Goal: Task Accomplishment & Management: Complete application form

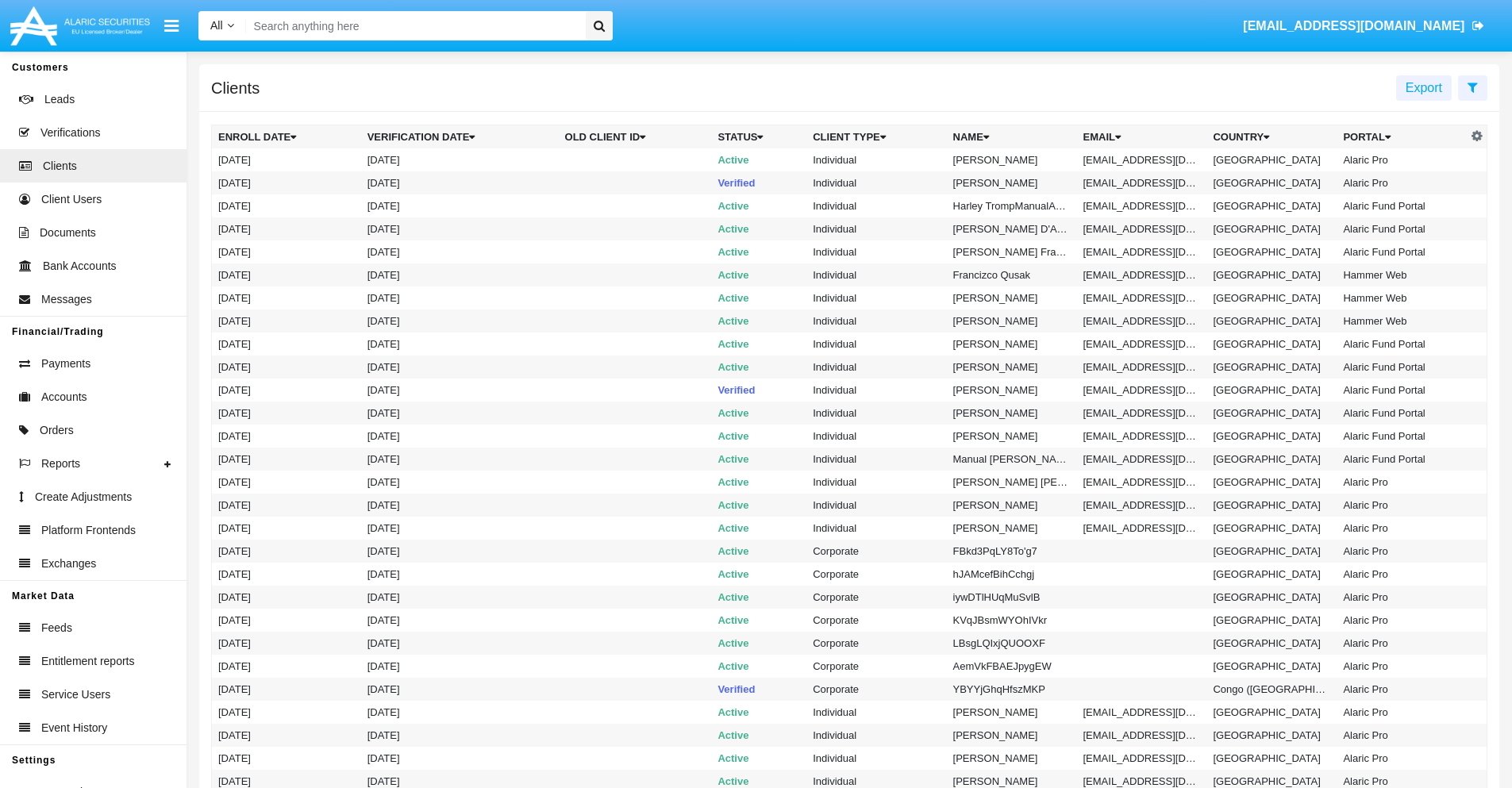
click at [1472, 86] on icon at bounding box center [1472, 87] width 10 height 13
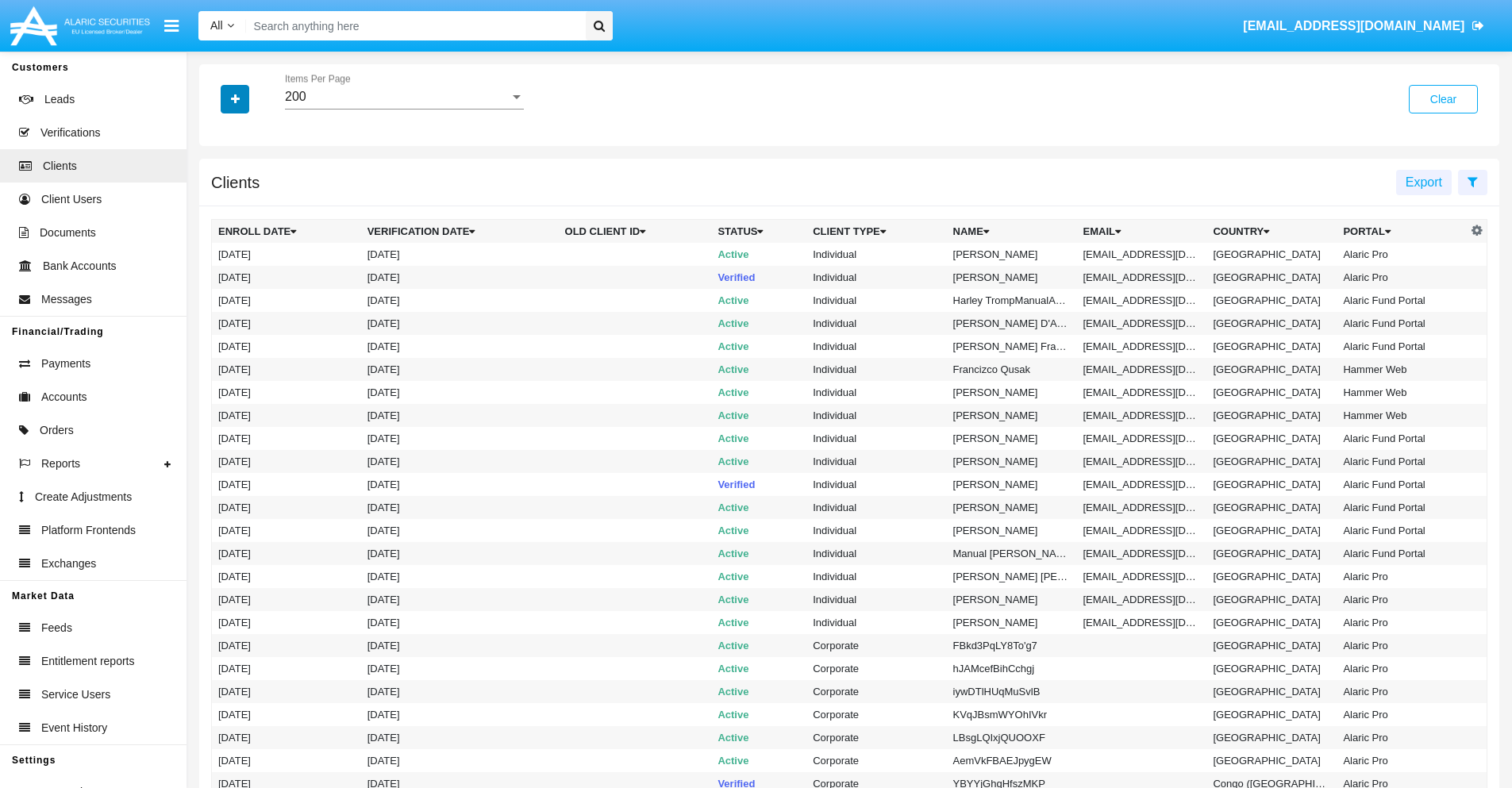
click at [235, 98] on icon "button" at bounding box center [235, 99] width 9 height 11
click at [247, 270] on span "Email" at bounding box center [246, 269] width 32 height 19
click at [218, 276] on input "Email" at bounding box center [217, 276] width 1 height 1
checkbox input "true"
click at [235, 98] on icon "button" at bounding box center [235, 99] width 9 height 11
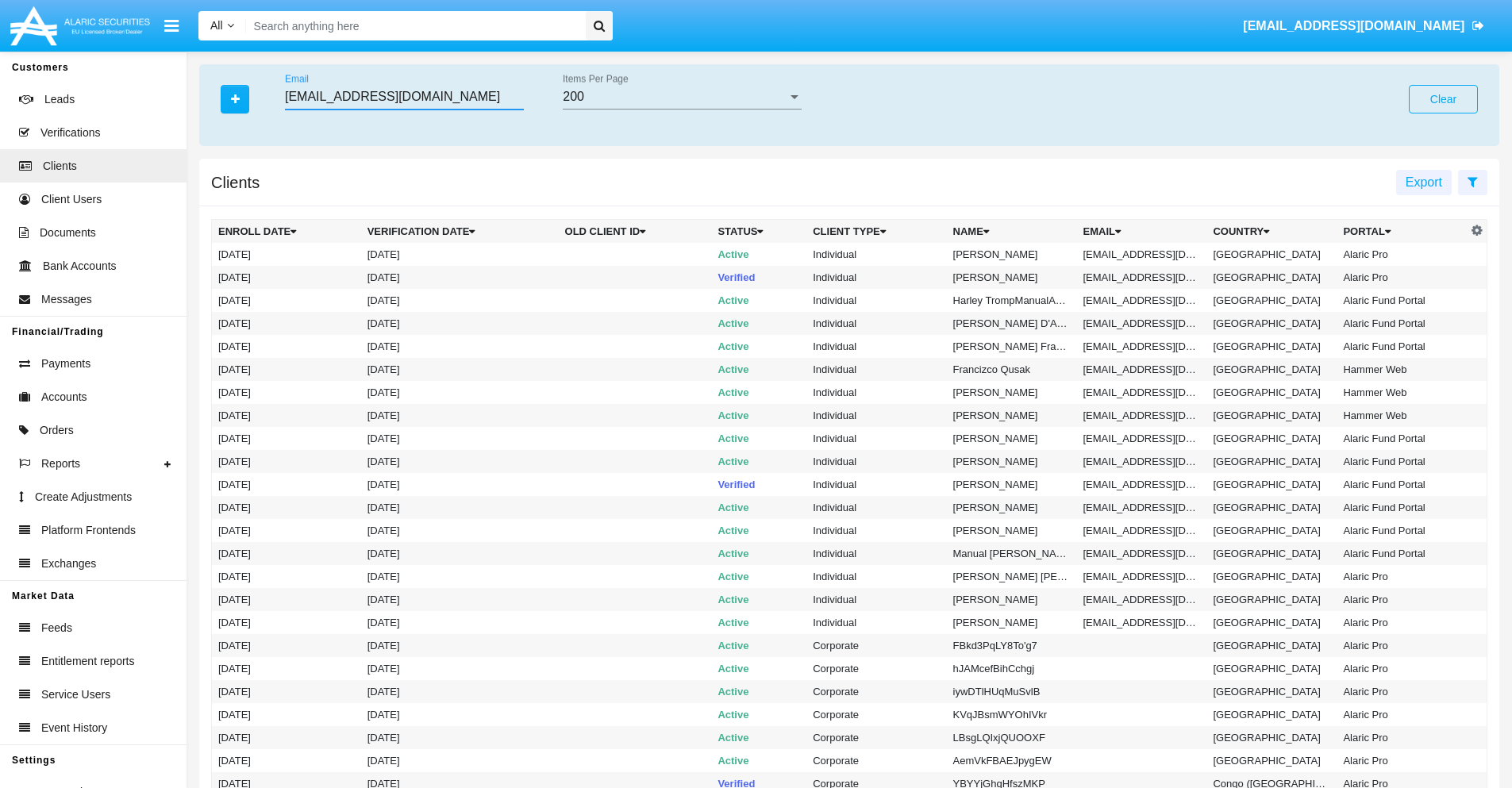
type input "[EMAIL_ADDRESS][DOMAIN_NAME]"
click at [1148, 254] on td "[EMAIL_ADDRESS][DOMAIN_NAME]" at bounding box center [1141, 254] width 130 height 23
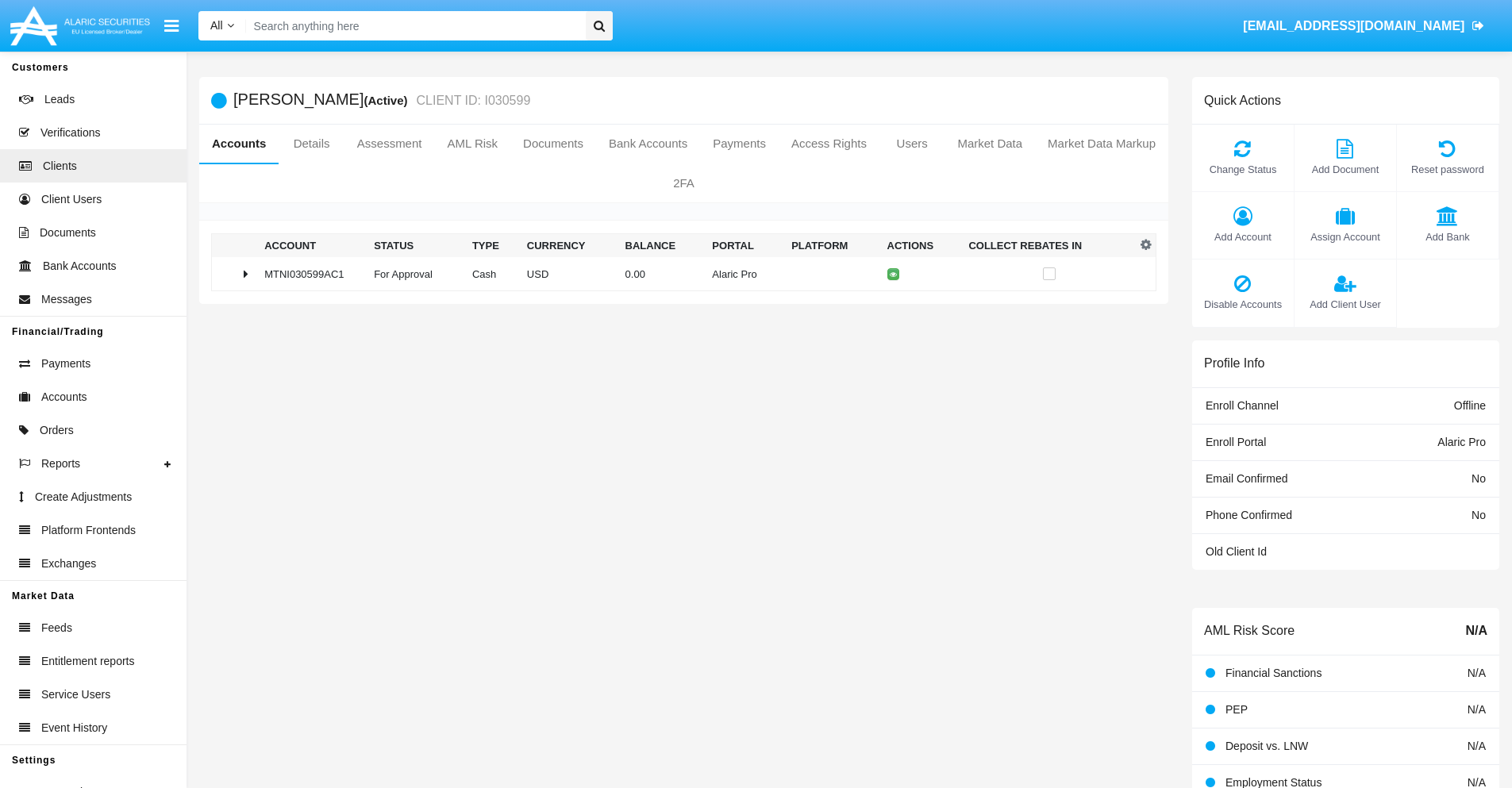
click at [1447, 236] on span "Add Bank" at bounding box center [1447, 236] width 85 height 15
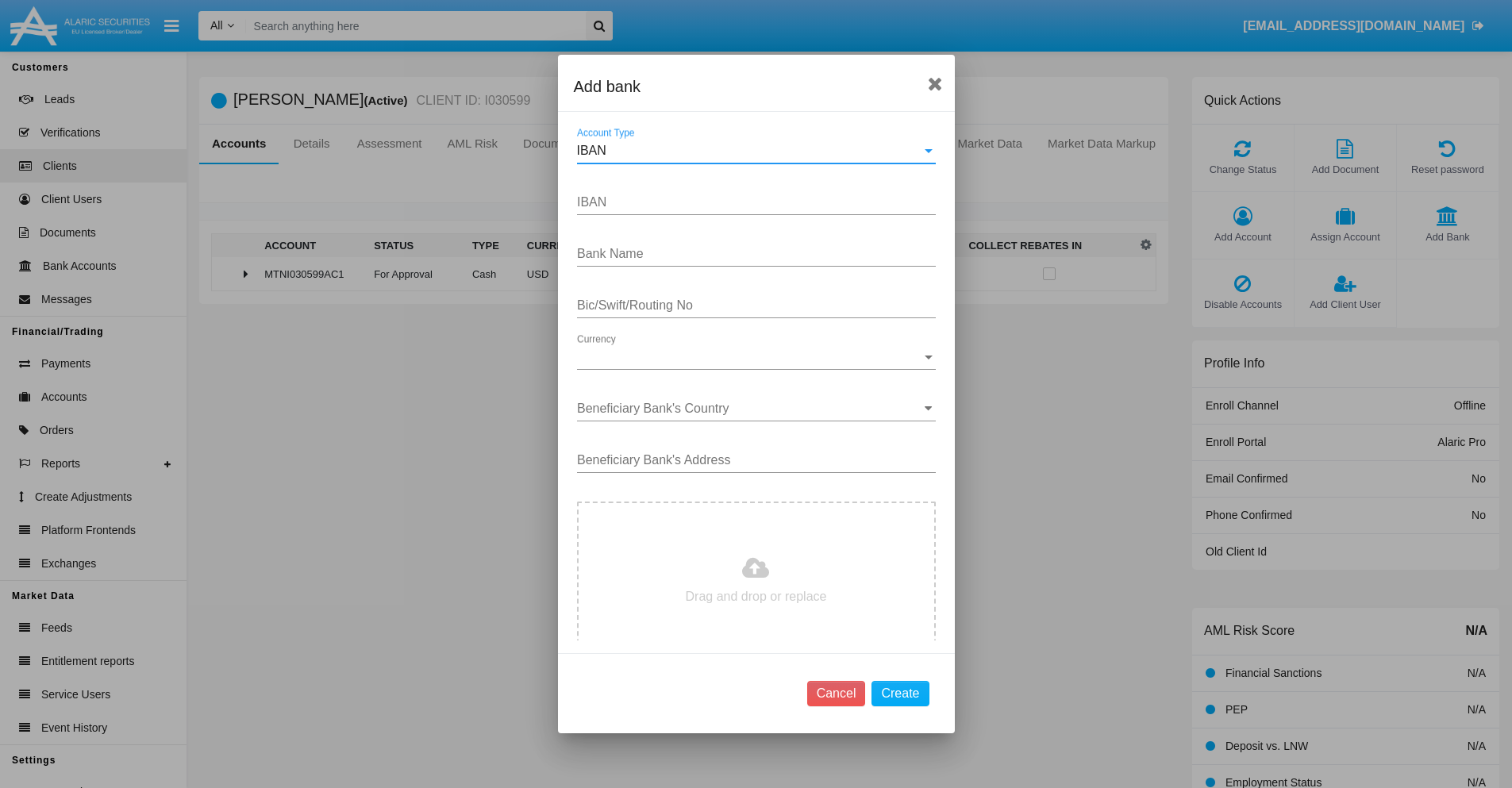
click at [750, 151] on div "IBAN" at bounding box center [749, 151] width 344 height 15
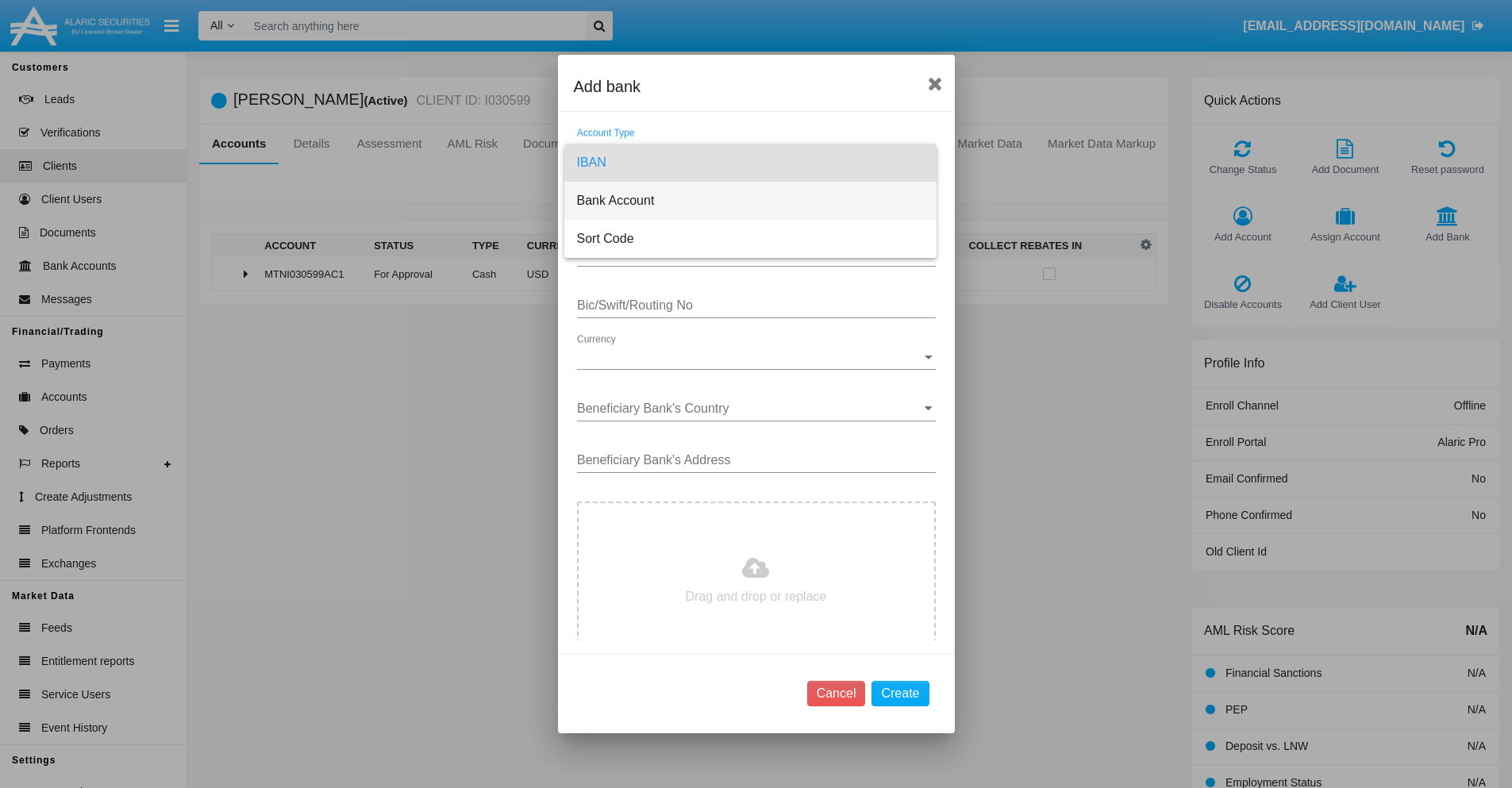
click at [750, 201] on span "Bank Account" at bounding box center [751, 201] width 347 height 38
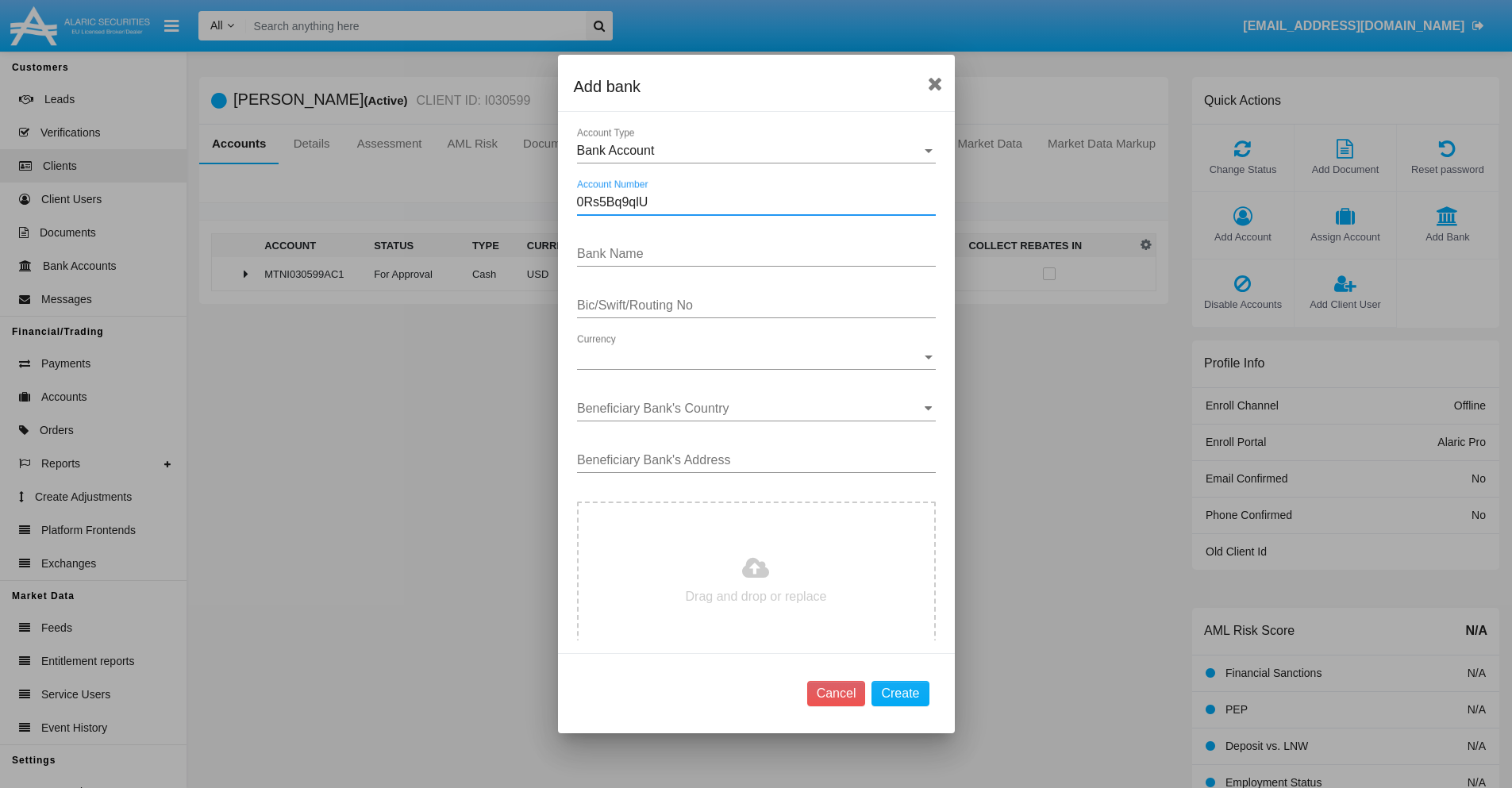
type input "0Rs5Bq9qlU"
type input "MtprhLFUfcFRfrQ"
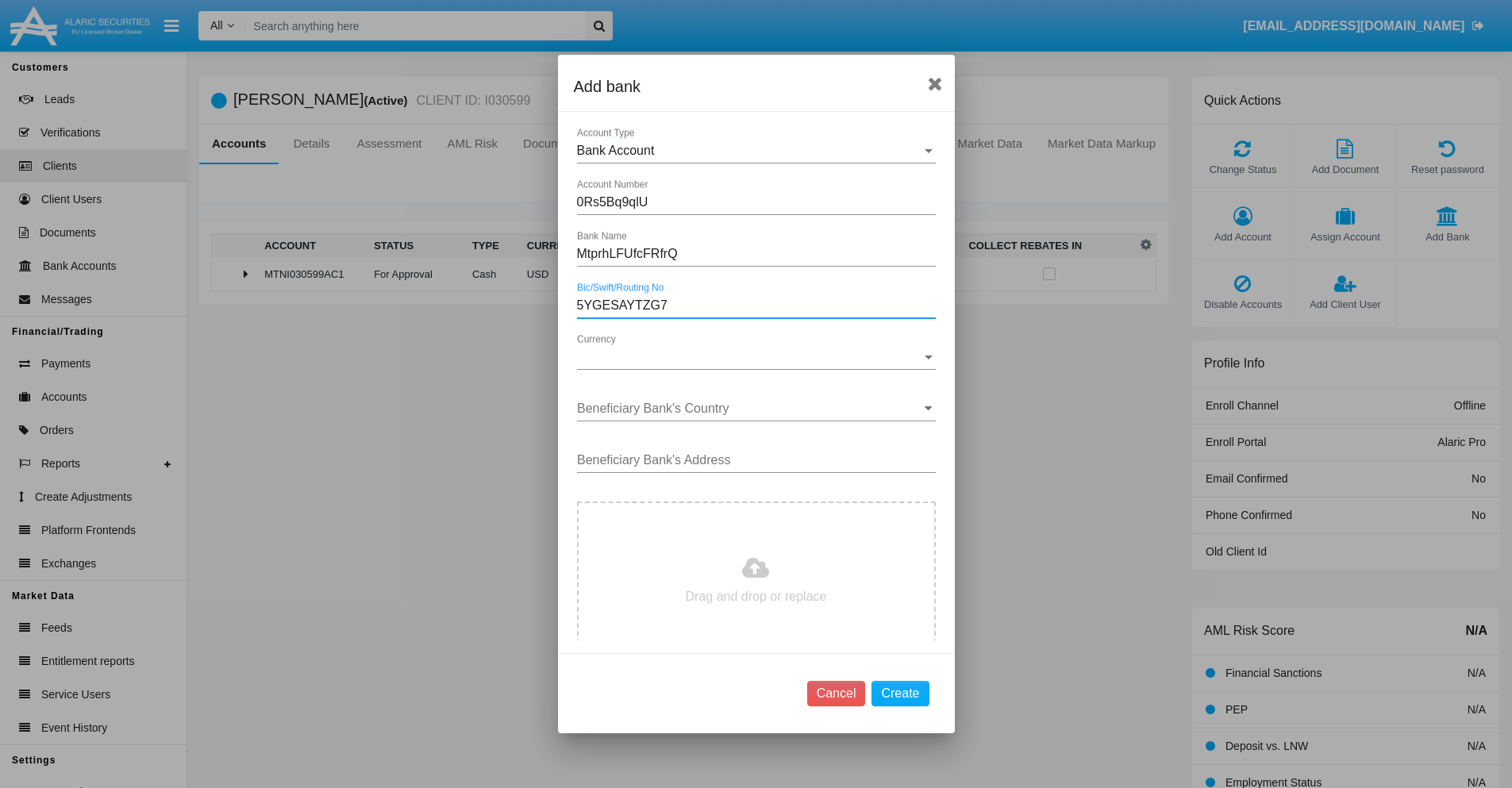
type input "5YGESAYTZG7"
click at [750, 357] on span "Currency" at bounding box center [749, 357] width 344 height 15
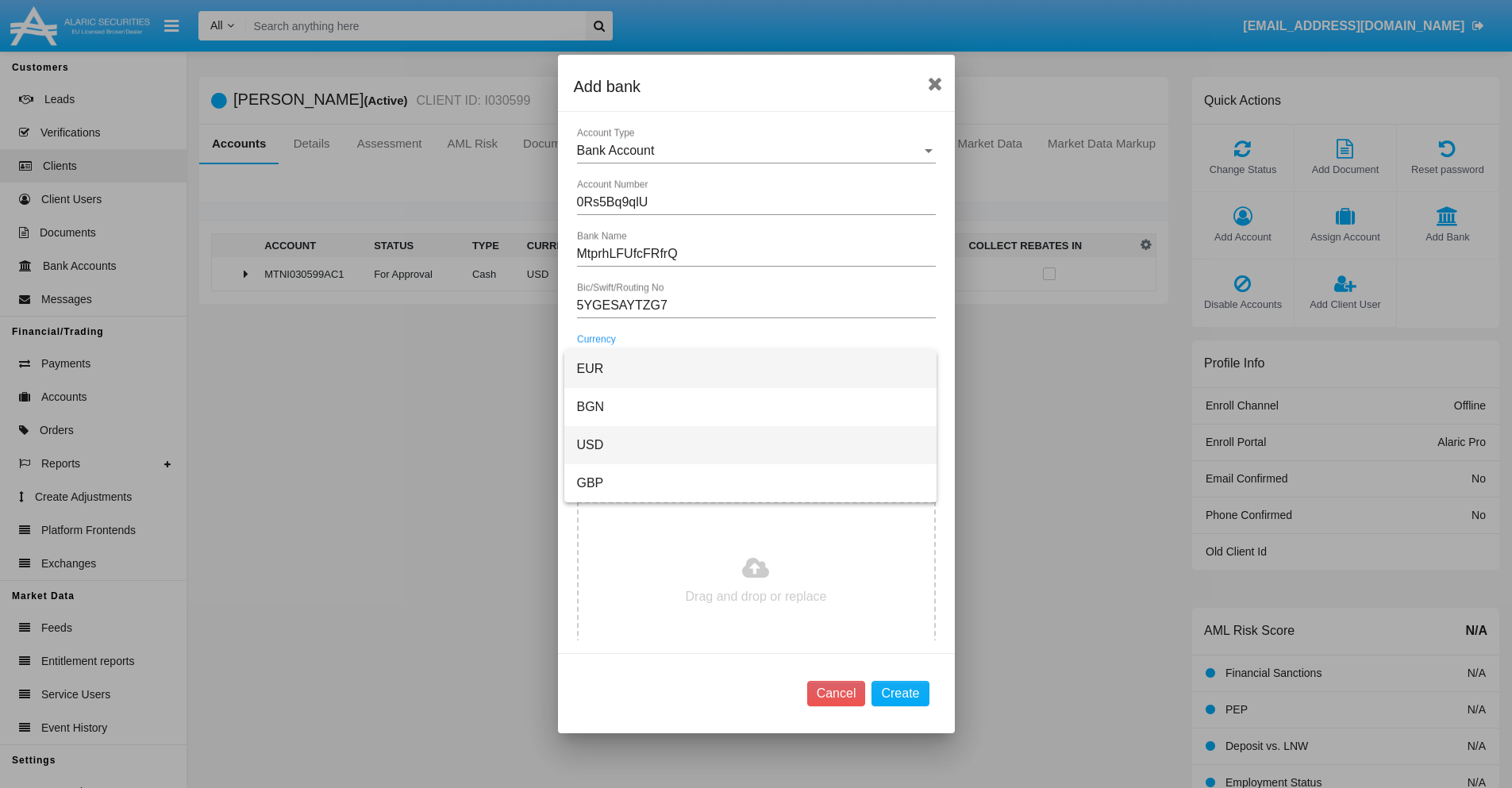
click at [750, 445] on span "USD" at bounding box center [751, 445] width 347 height 38
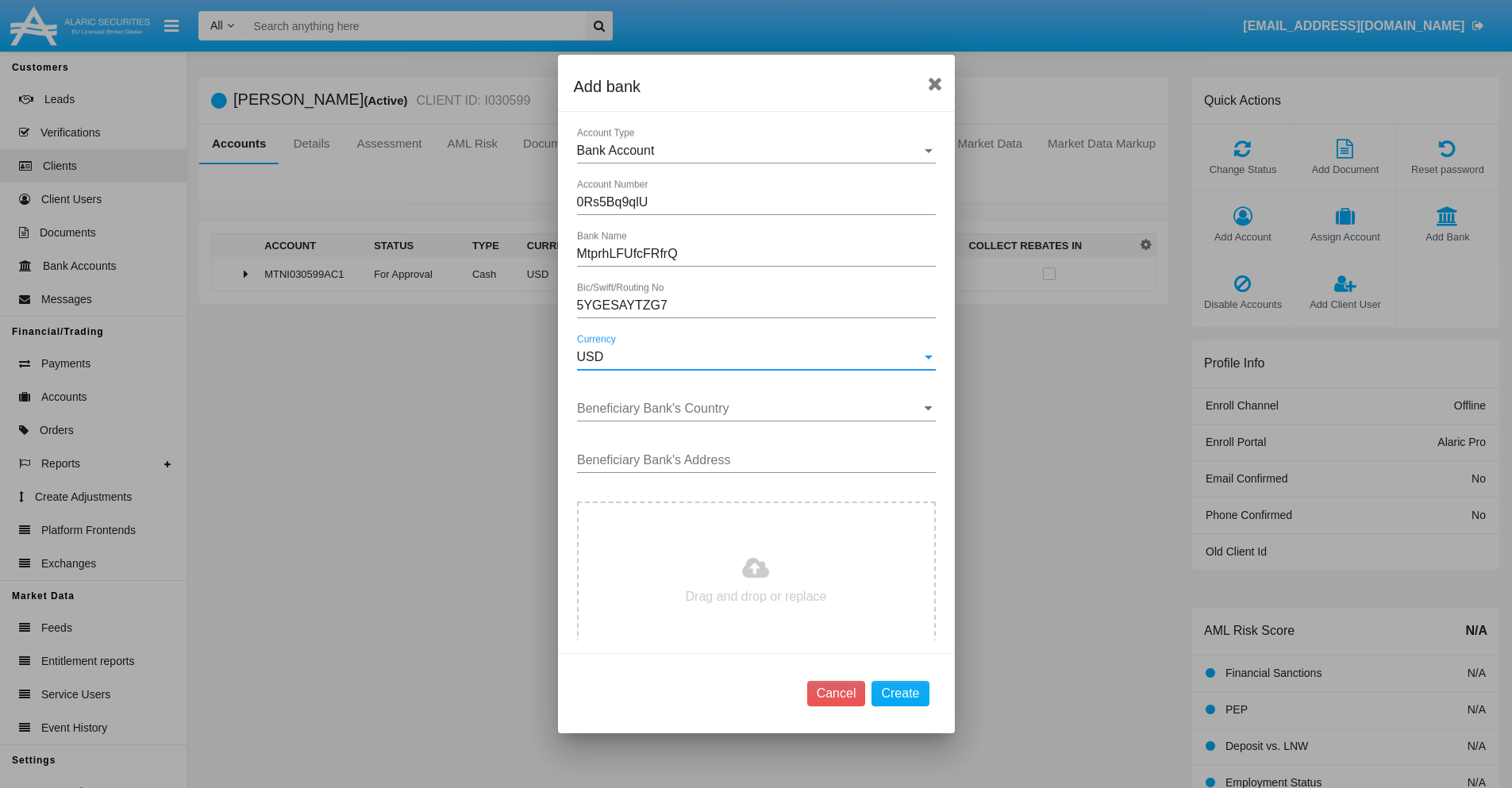
click at [750, 409] on input "Beneficiary Bank's Country" at bounding box center [756, 409] width 359 height 15
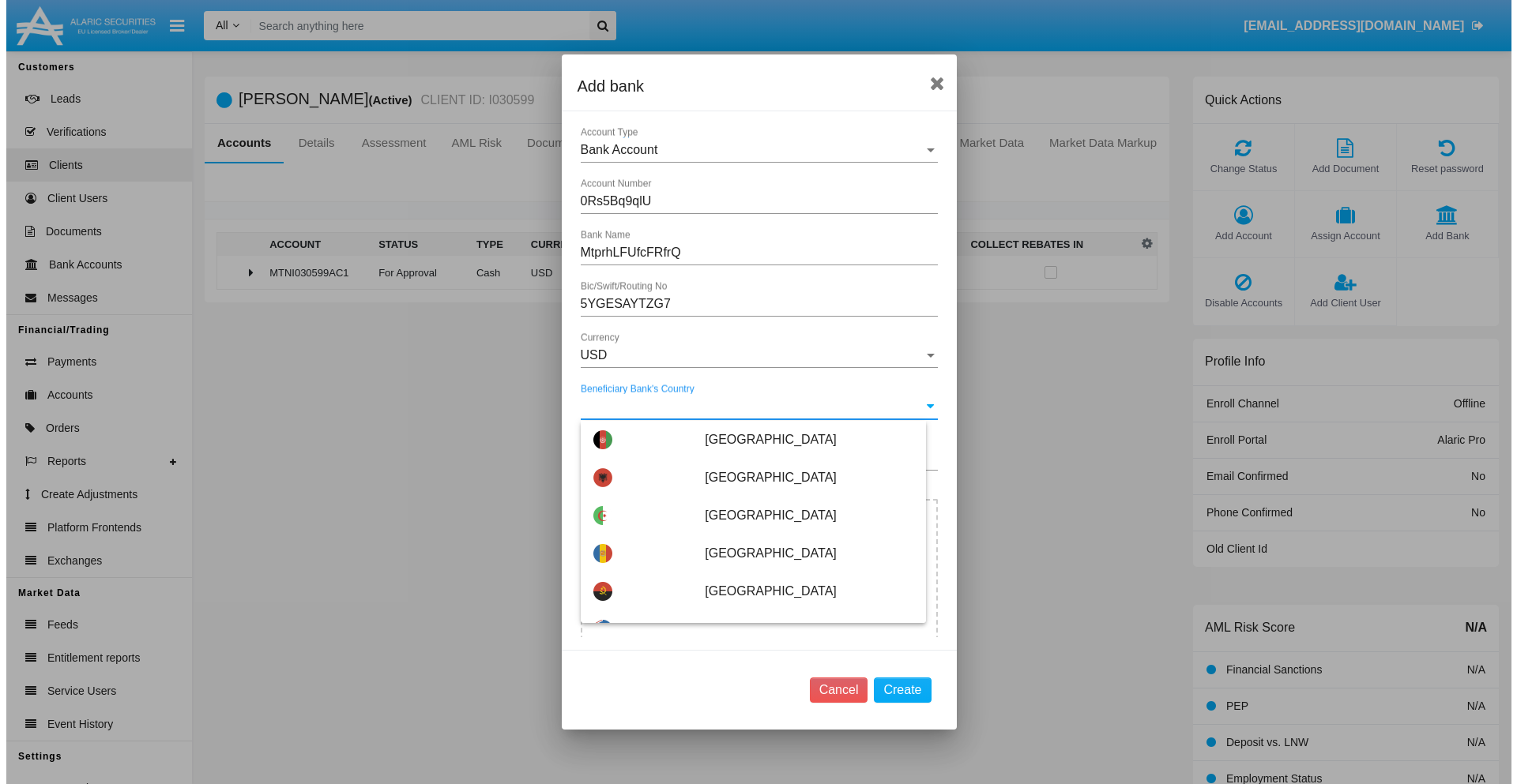
scroll to position [4006, 0]
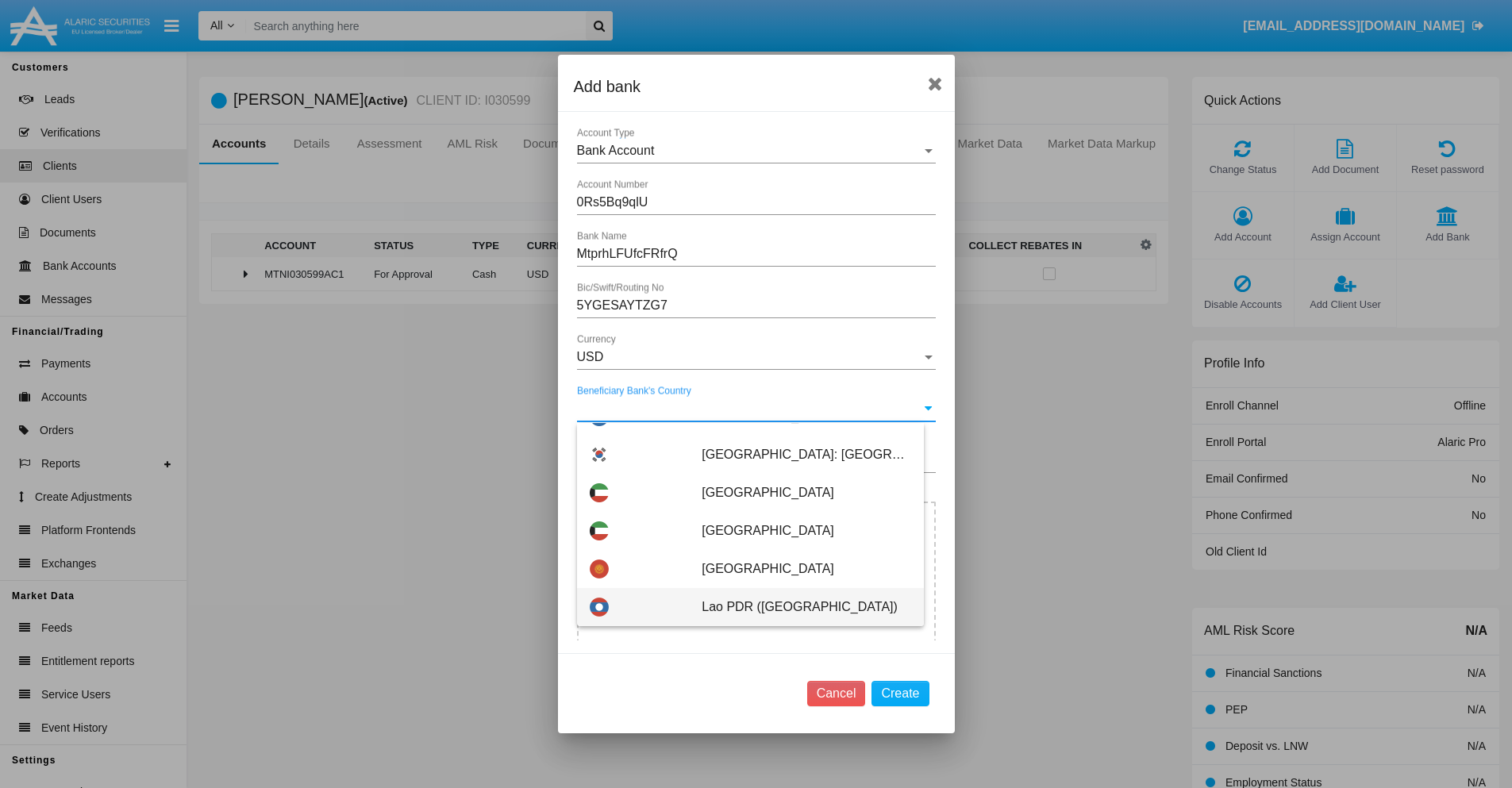
click at [798, 607] on span "Lao PDR ([GEOGRAPHIC_DATA])" at bounding box center [806, 607] width 209 height 38
type input "Lao PDR ([GEOGRAPHIC_DATA])"
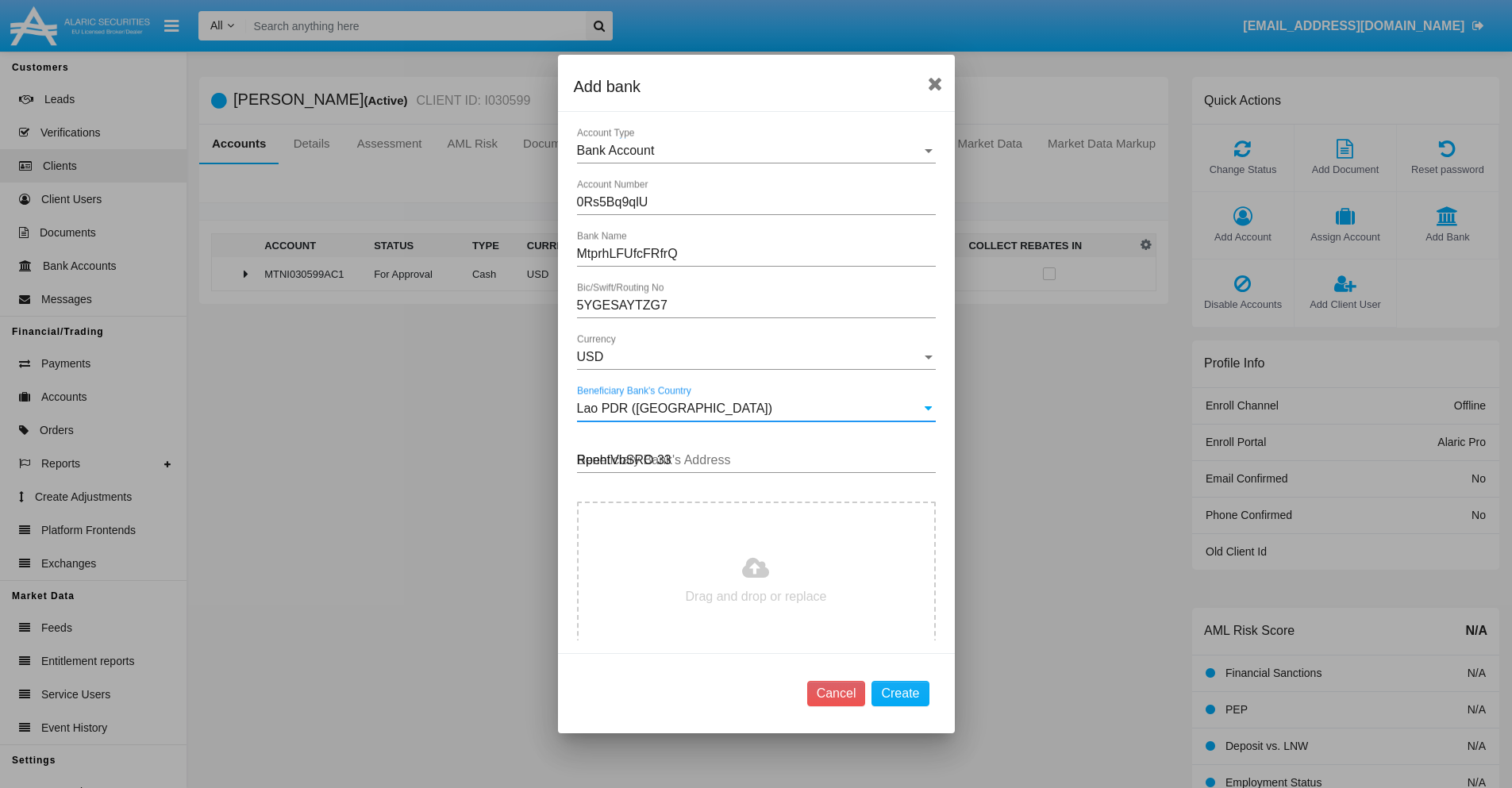
type input "RpehtVbSRO 335"
type input "C:\fakepath\bank-statement.png"
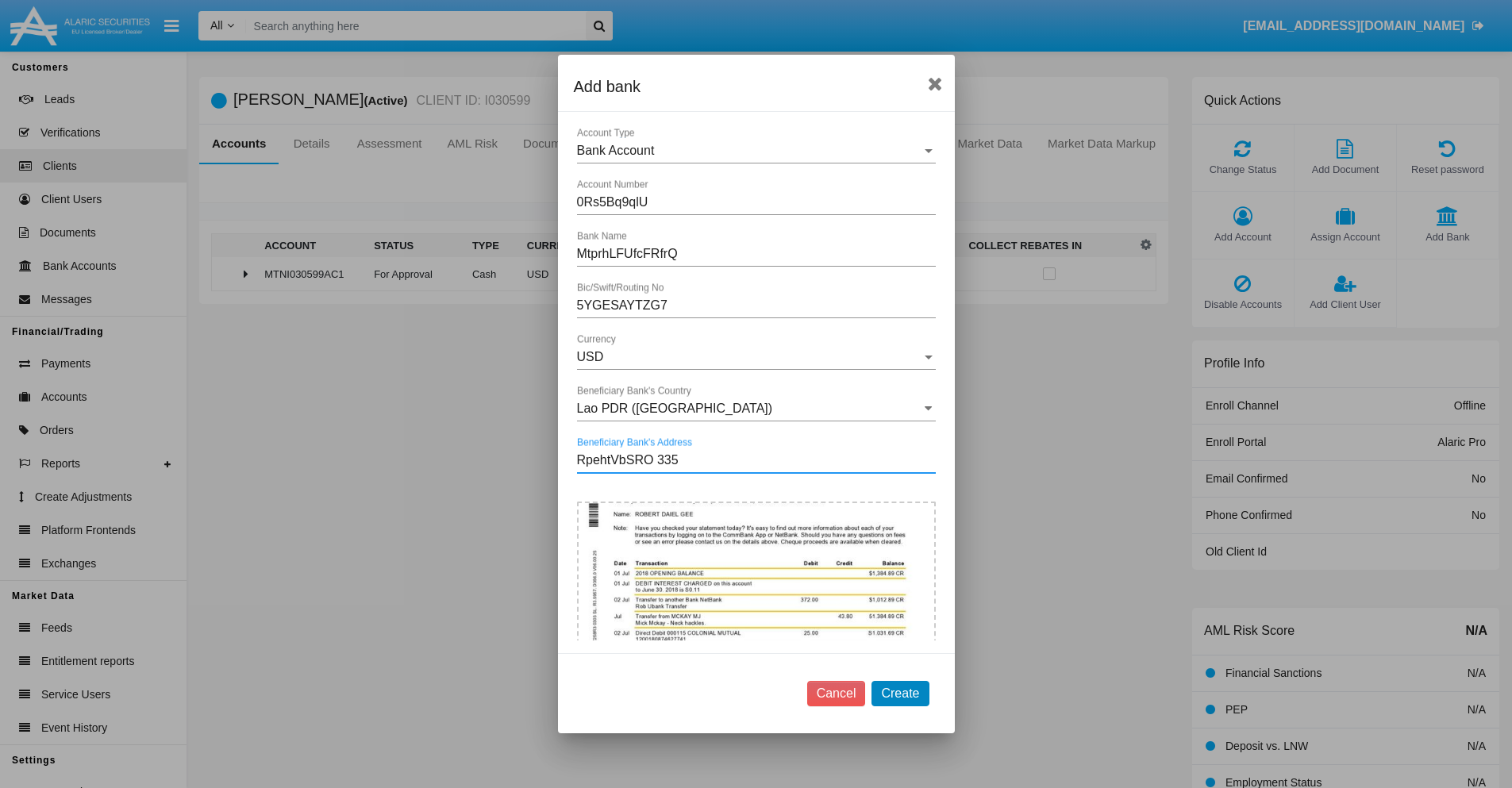
click at [900, 693] on button "Create" at bounding box center [900, 693] width 57 height 25
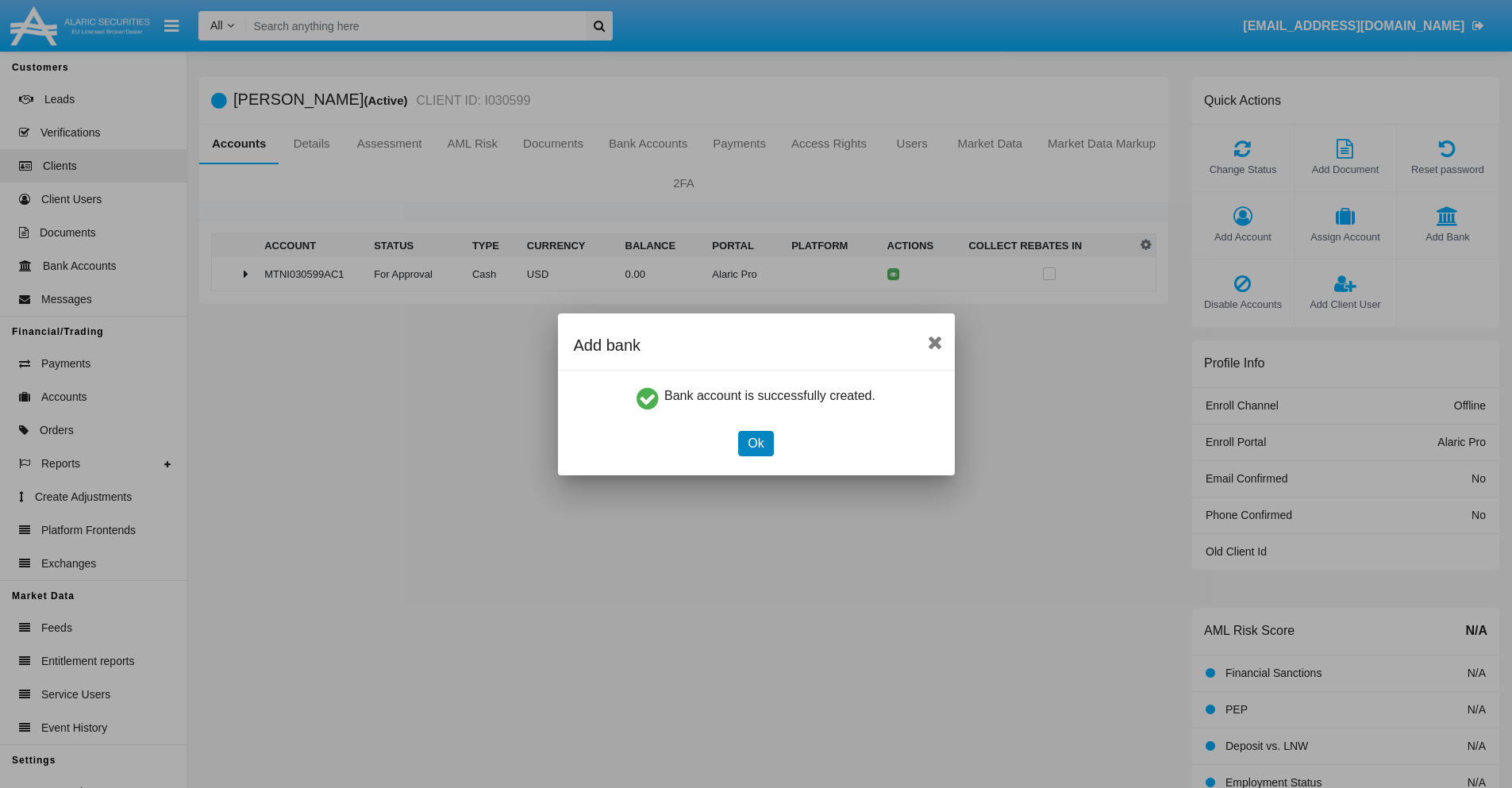
click at [755, 443] on button "Ok" at bounding box center [755, 444] width 35 height 25
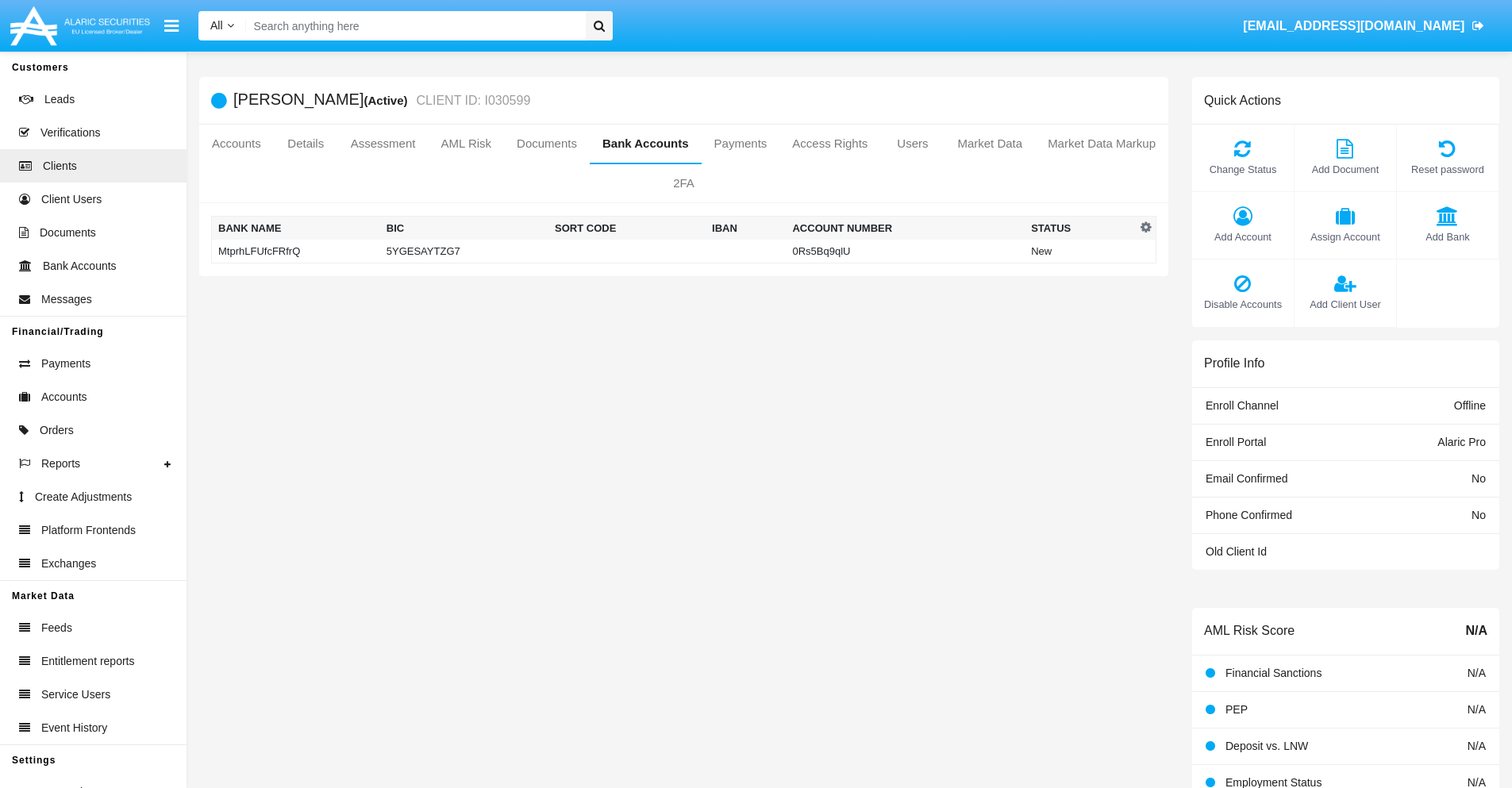
click at [295, 251] on td "MtprhLFUfcFRfrQ" at bounding box center [295, 252] width 168 height 24
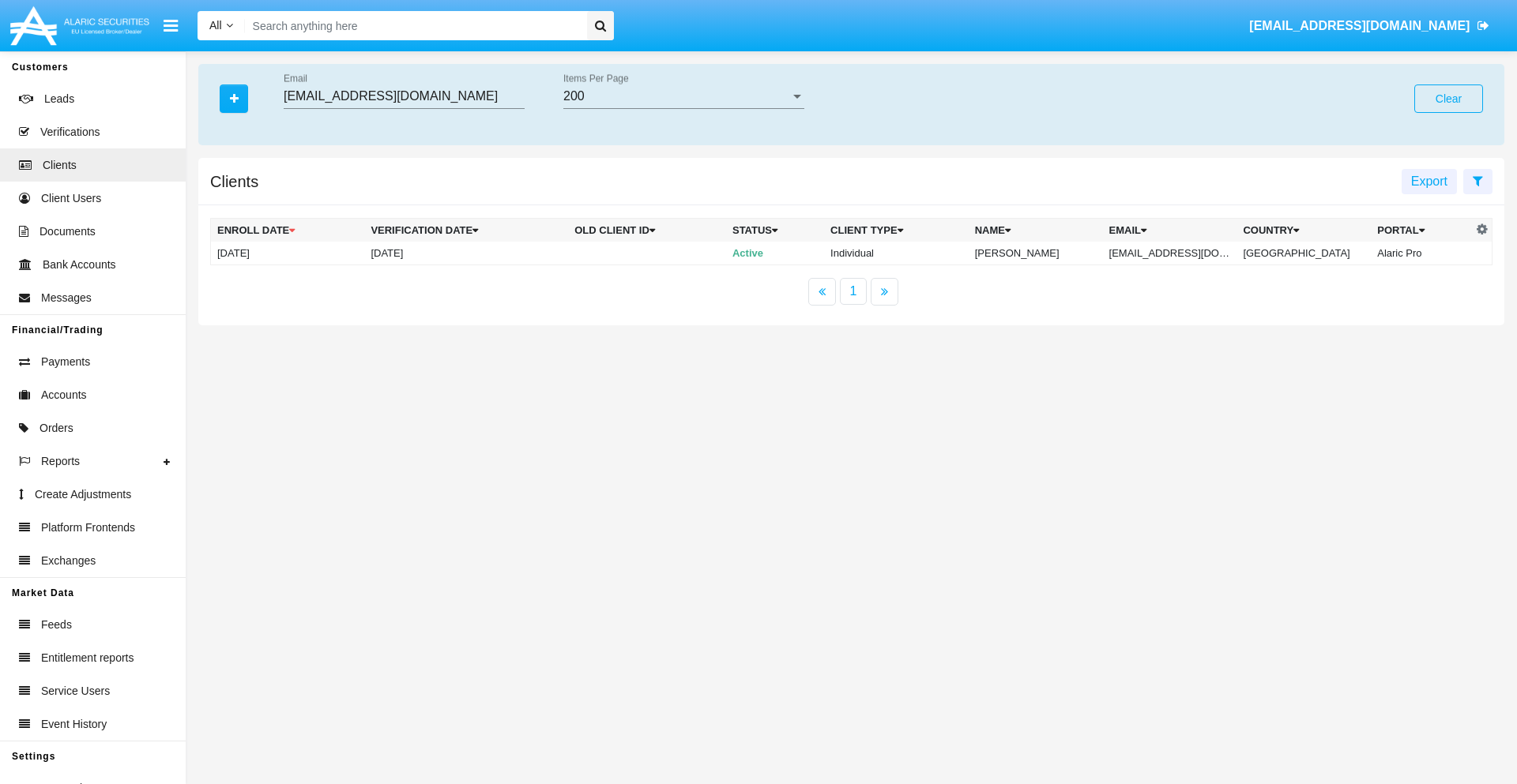
click at [1448, 99] on button "Clear" at bounding box center [1448, 98] width 69 height 28
click at [234, 98] on icon "button" at bounding box center [234, 99] width 9 height 11
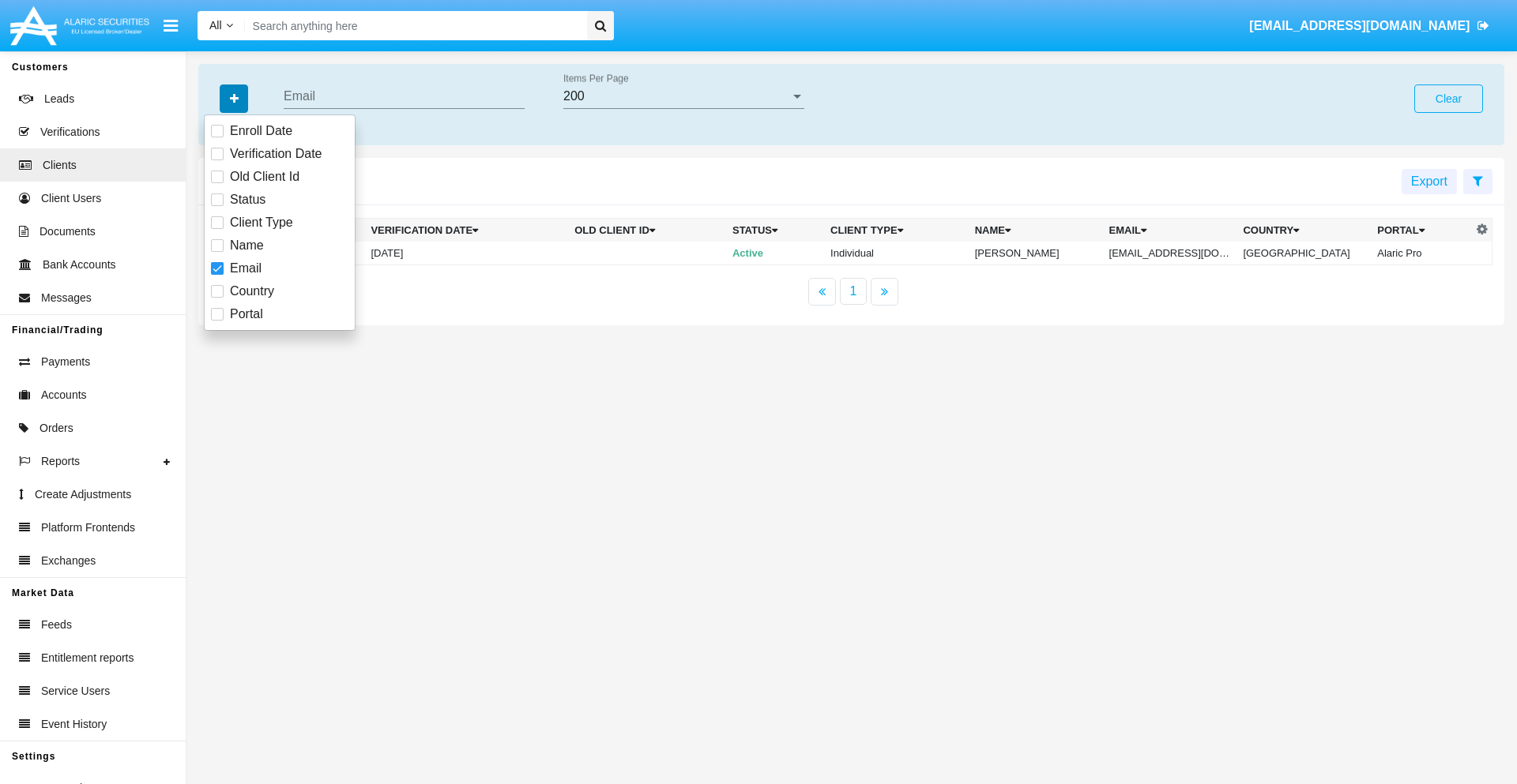
click at [234, 98] on icon "button" at bounding box center [234, 99] width 9 height 11
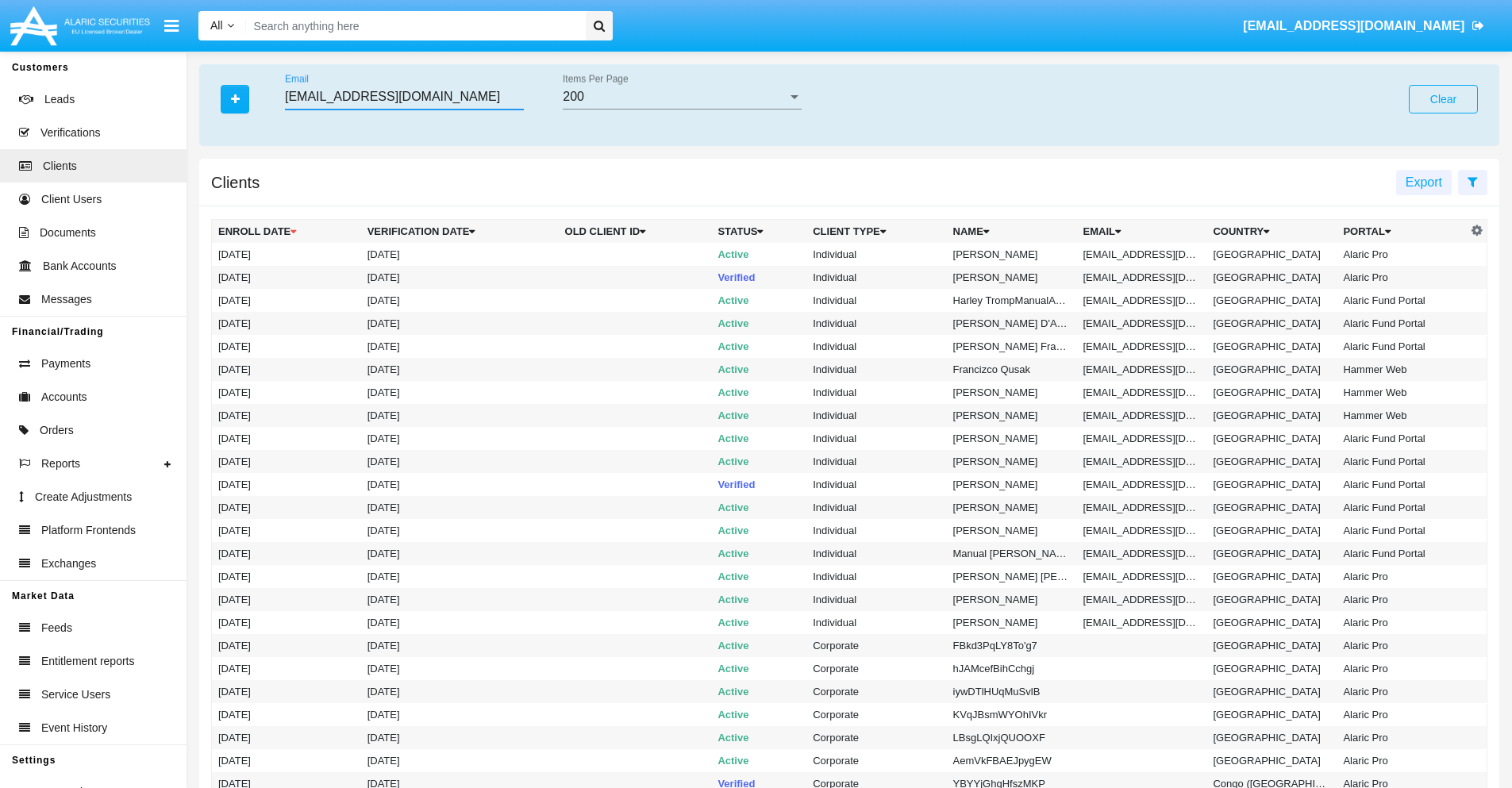
type input "[EMAIL_ADDRESS][DOMAIN_NAME]"
click at [1148, 254] on td "[EMAIL_ADDRESS][DOMAIN_NAME]" at bounding box center [1141, 254] width 130 height 23
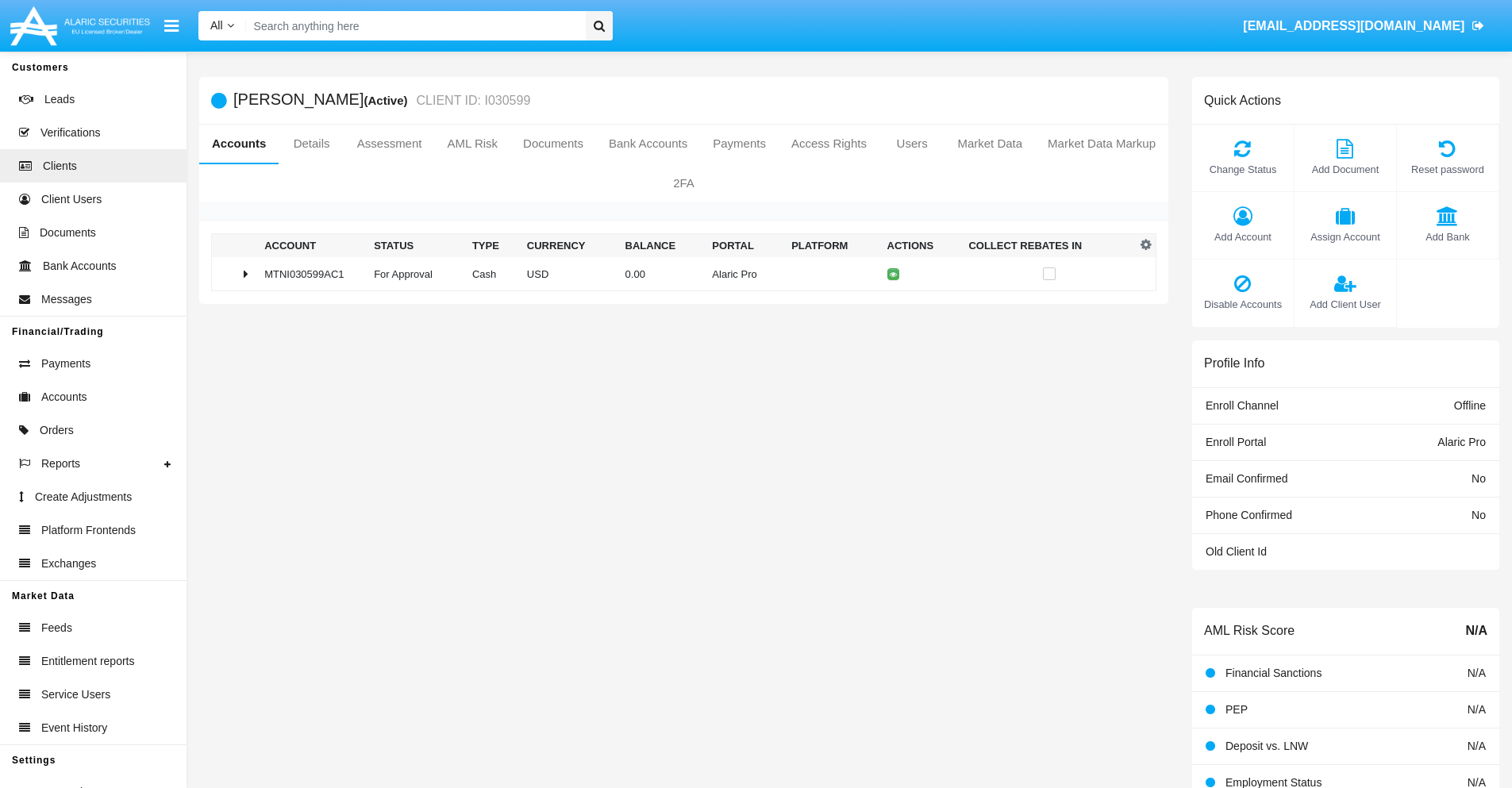
click at [1447, 236] on span "Add Bank" at bounding box center [1447, 236] width 85 height 15
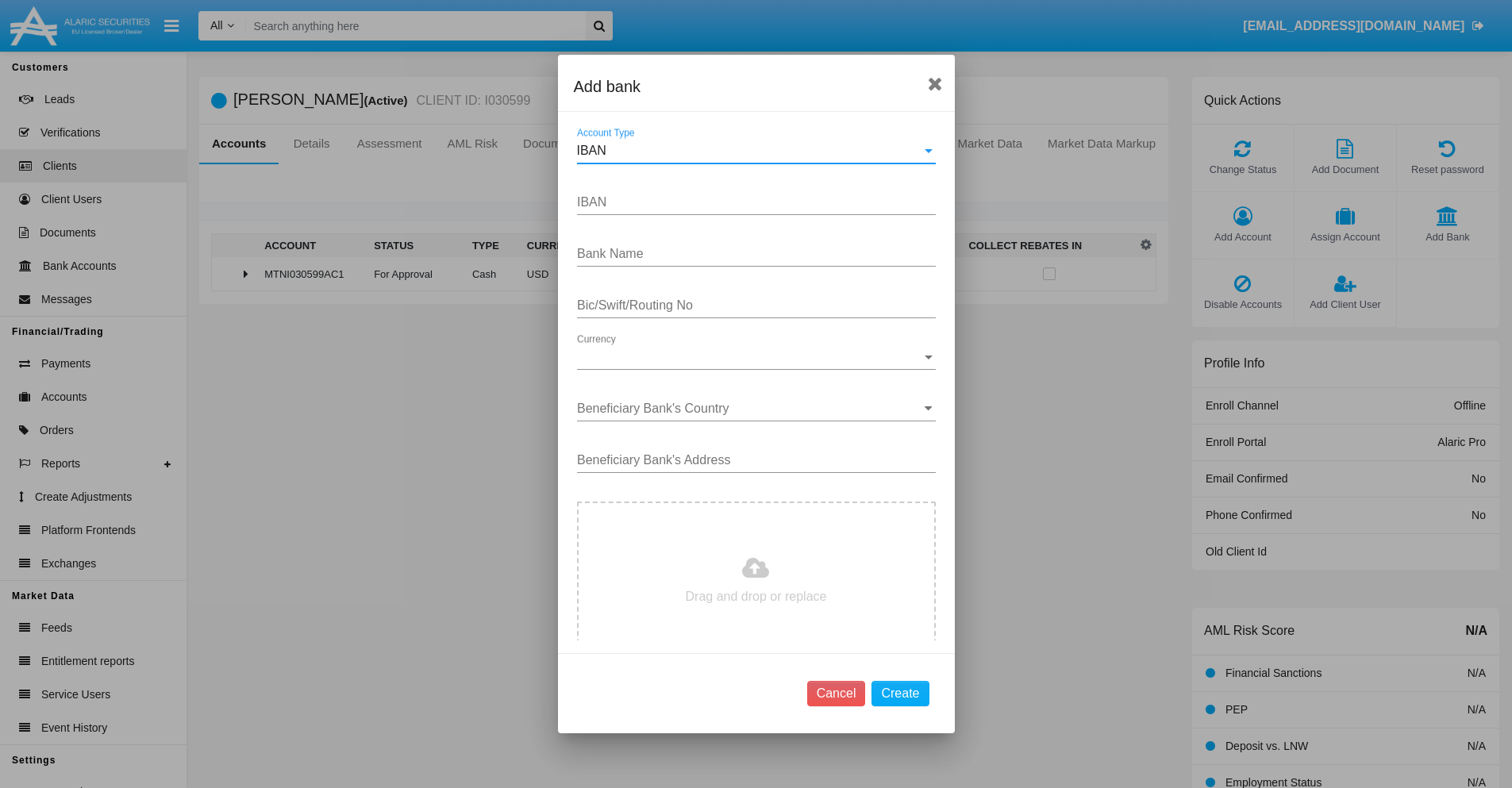
click at [750, 151] on div "IBAN" at bounding box center [749, 151] width 344 height 15
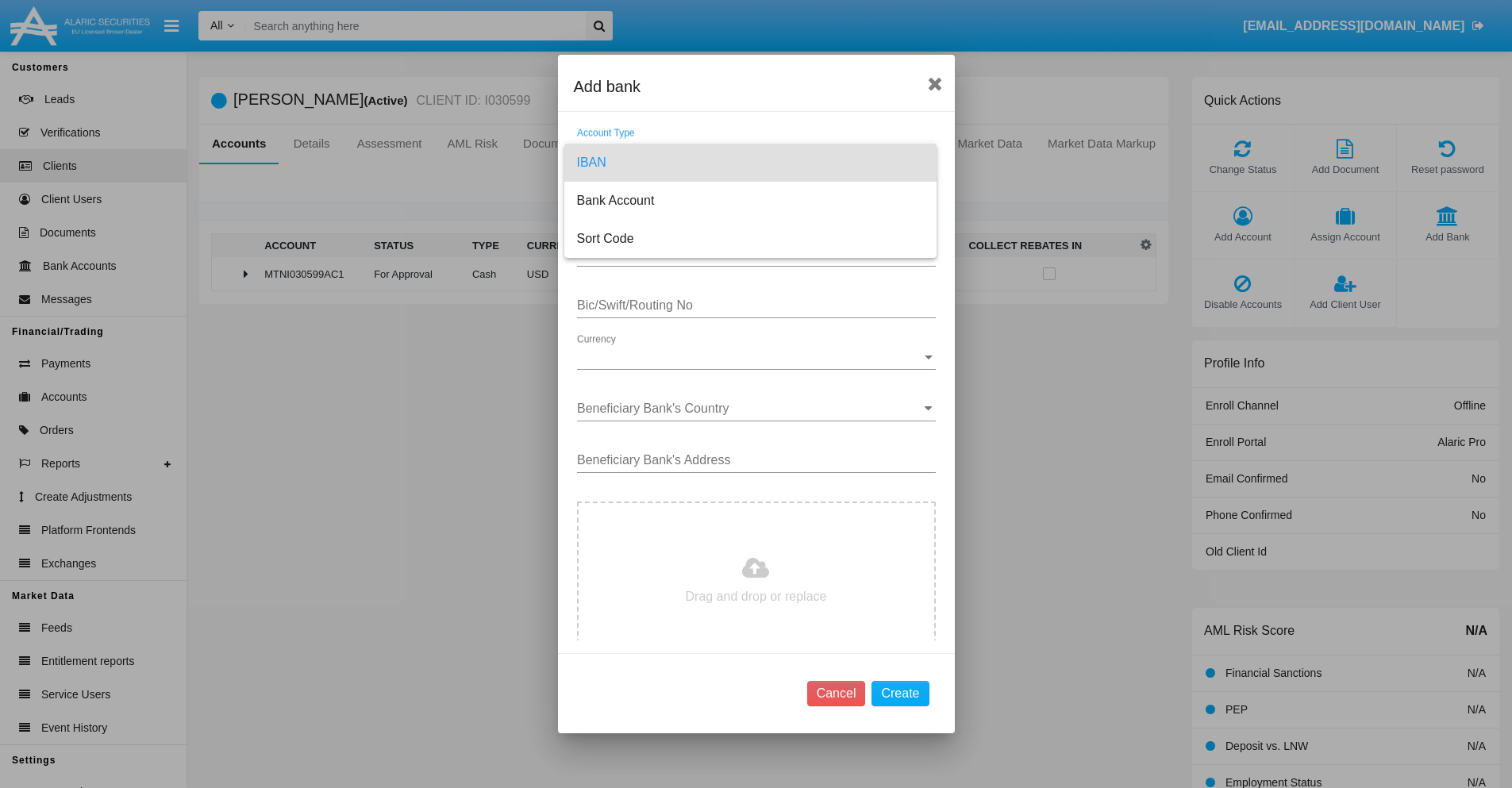
click at [750, 163] on span "IBAN" at bounding box center [751, 163] width 347 height 38
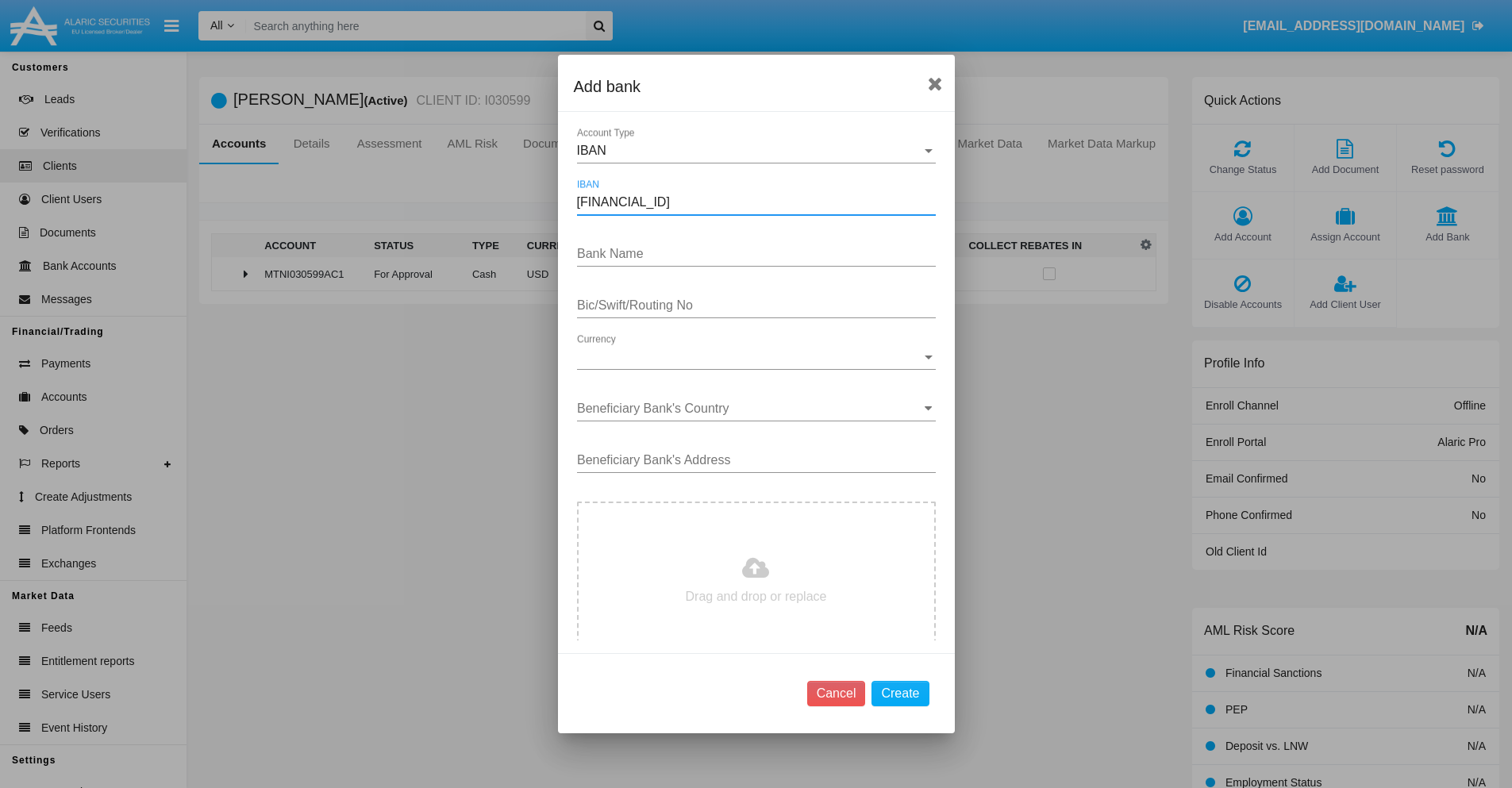
type input "DE31500105175143186793"
type input "auoOTtOsMPRKptI"
type input "CXVWANGJOFI"
click at [750, 357] on span "Currency" at bounding box center [749, 357] width 344 height 15
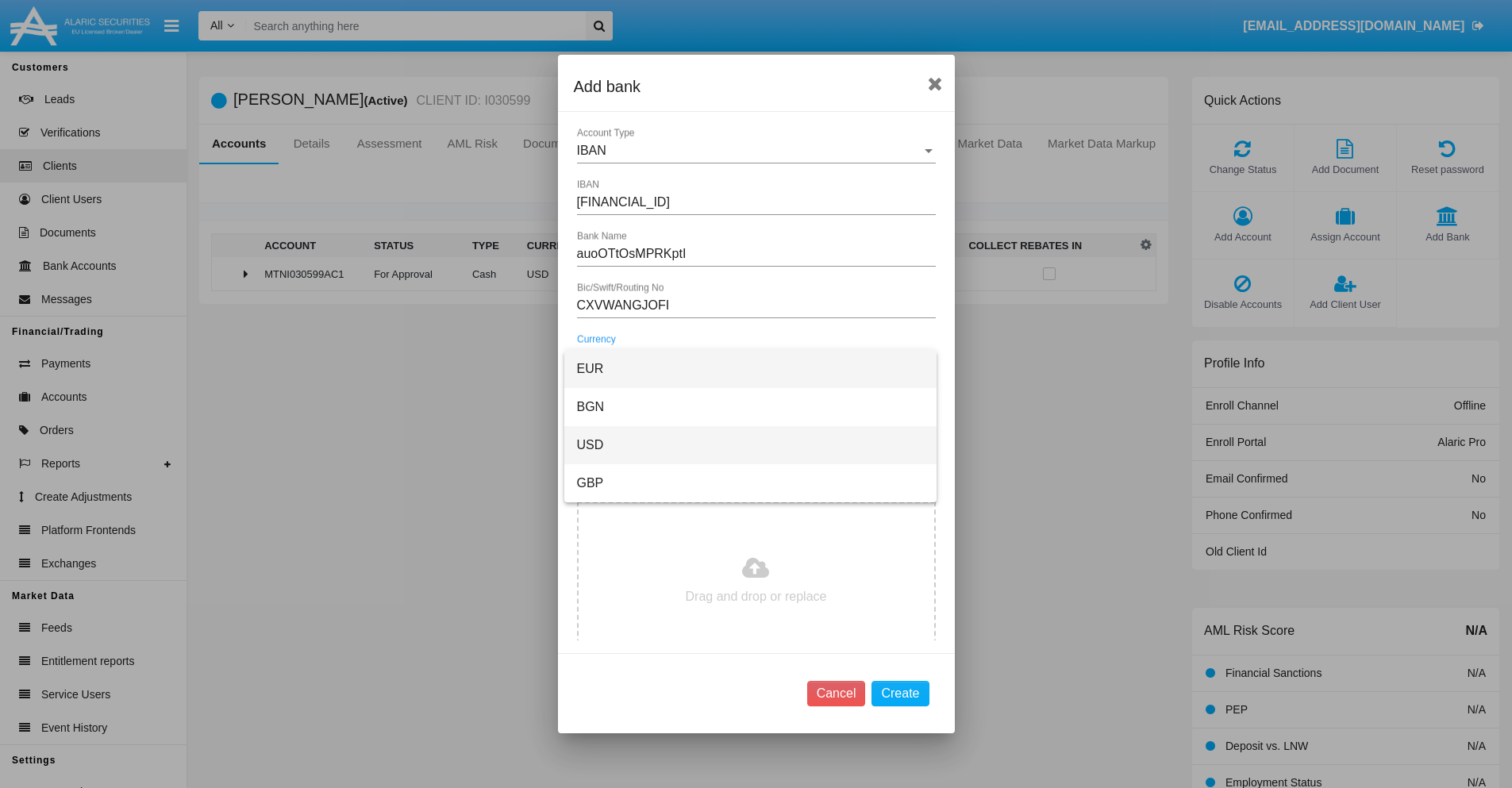
click at [750, 445] on span "USD" at bounding box center [751, 445] width 347 height 38
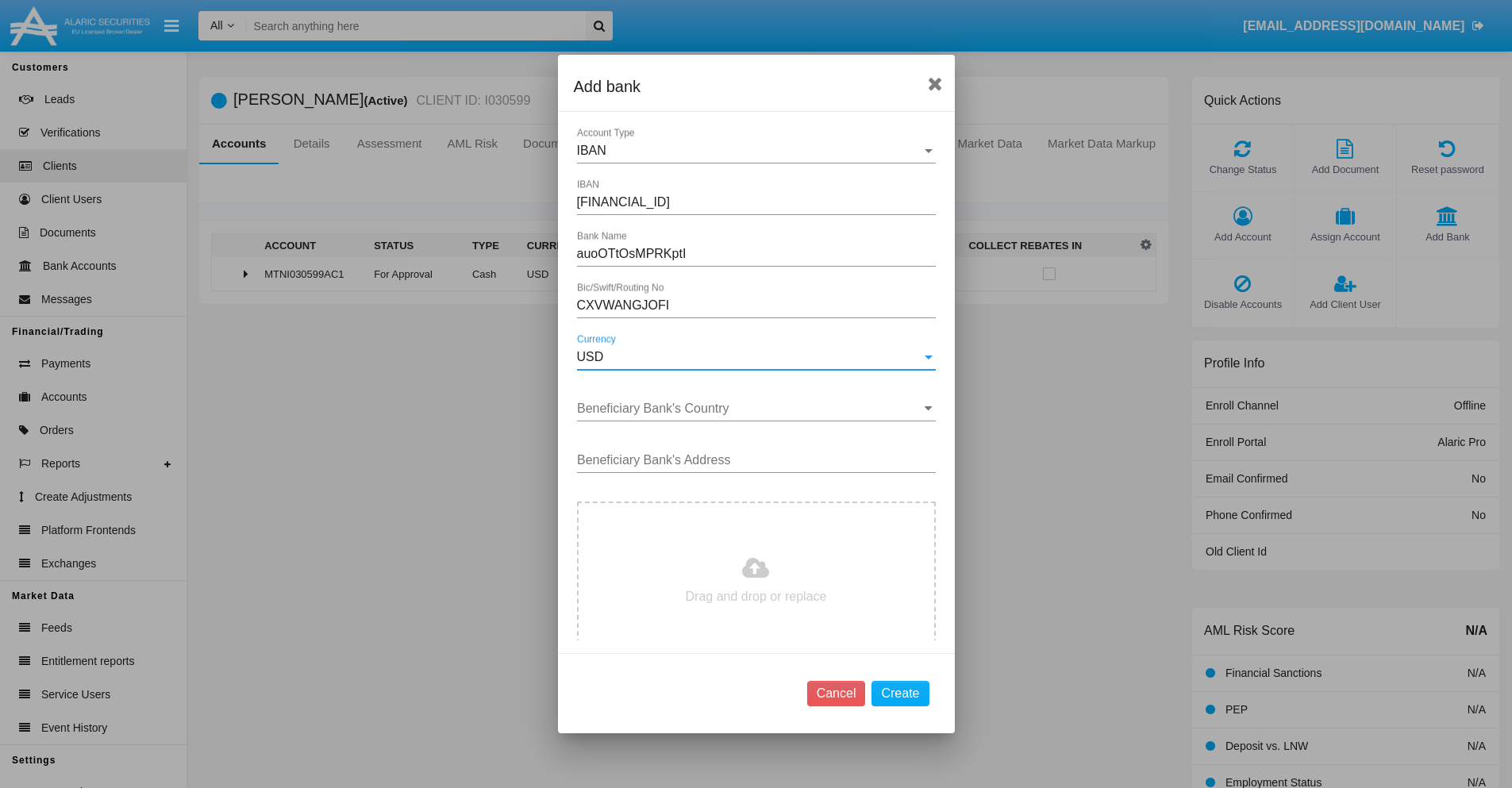
click at [750, 409] on input "Beneficiary Bank's Country" at bounding box center [756, 409] width 359 height 15
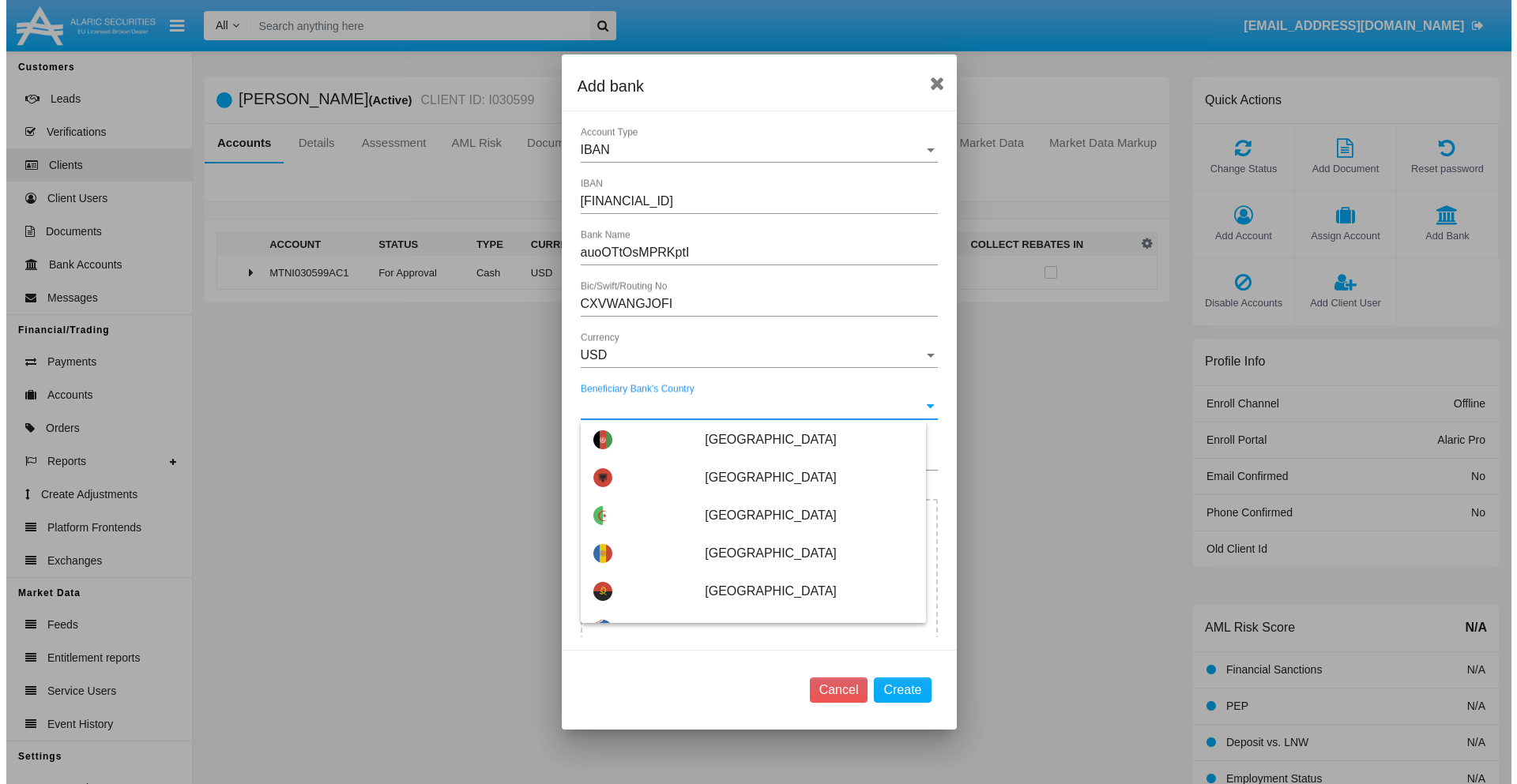
scroll to position [7342, 0]
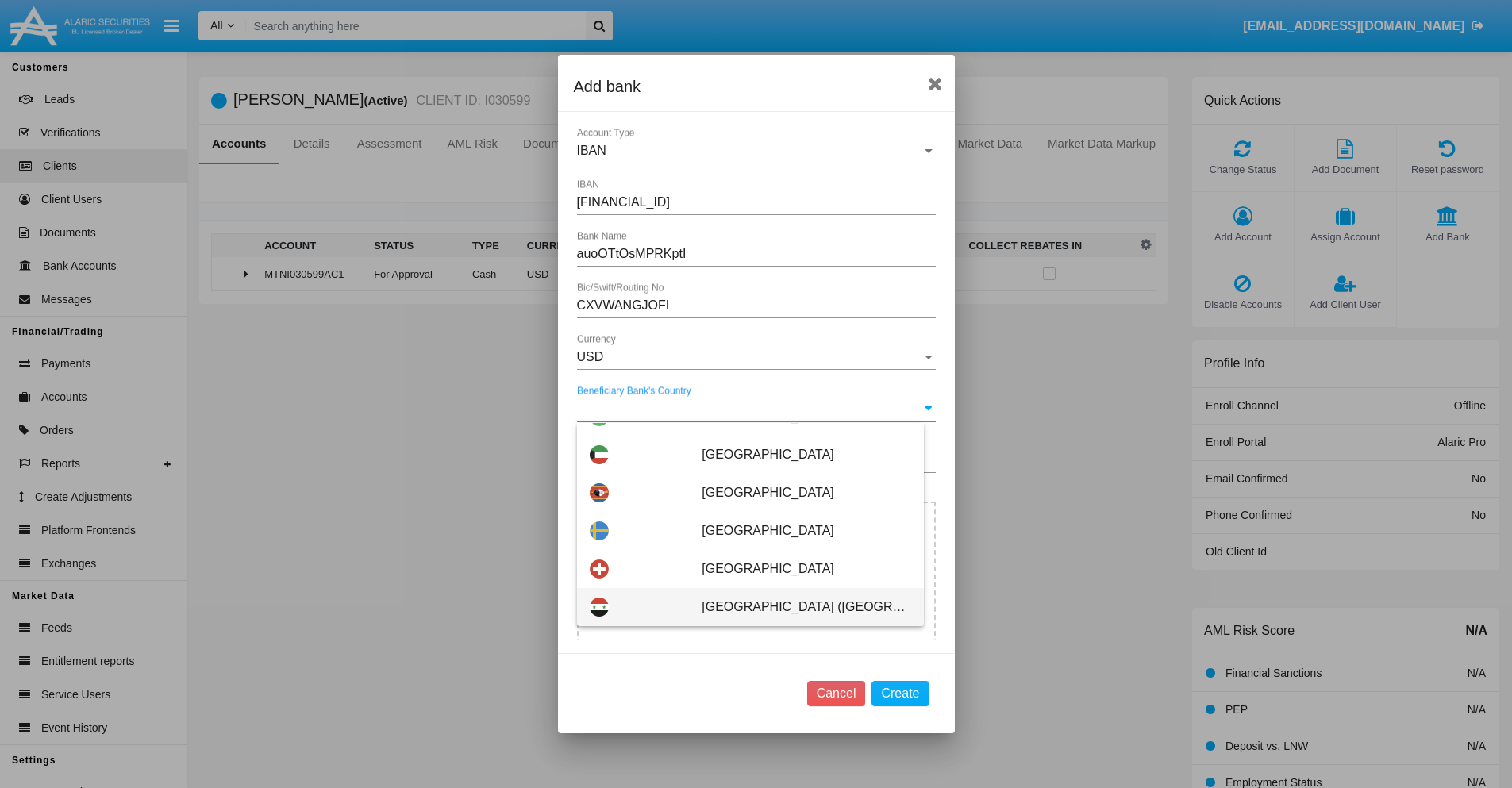
click at [798, 607] on span "[GEOGRAPHIC_DATA] ([GEOGRAPHIC_DATA])" at bounding box center [806, 607] width 209 height 38
type input "[GEOGRAPHIC_DATA] ([GEOGRAPHIC_DATA])"
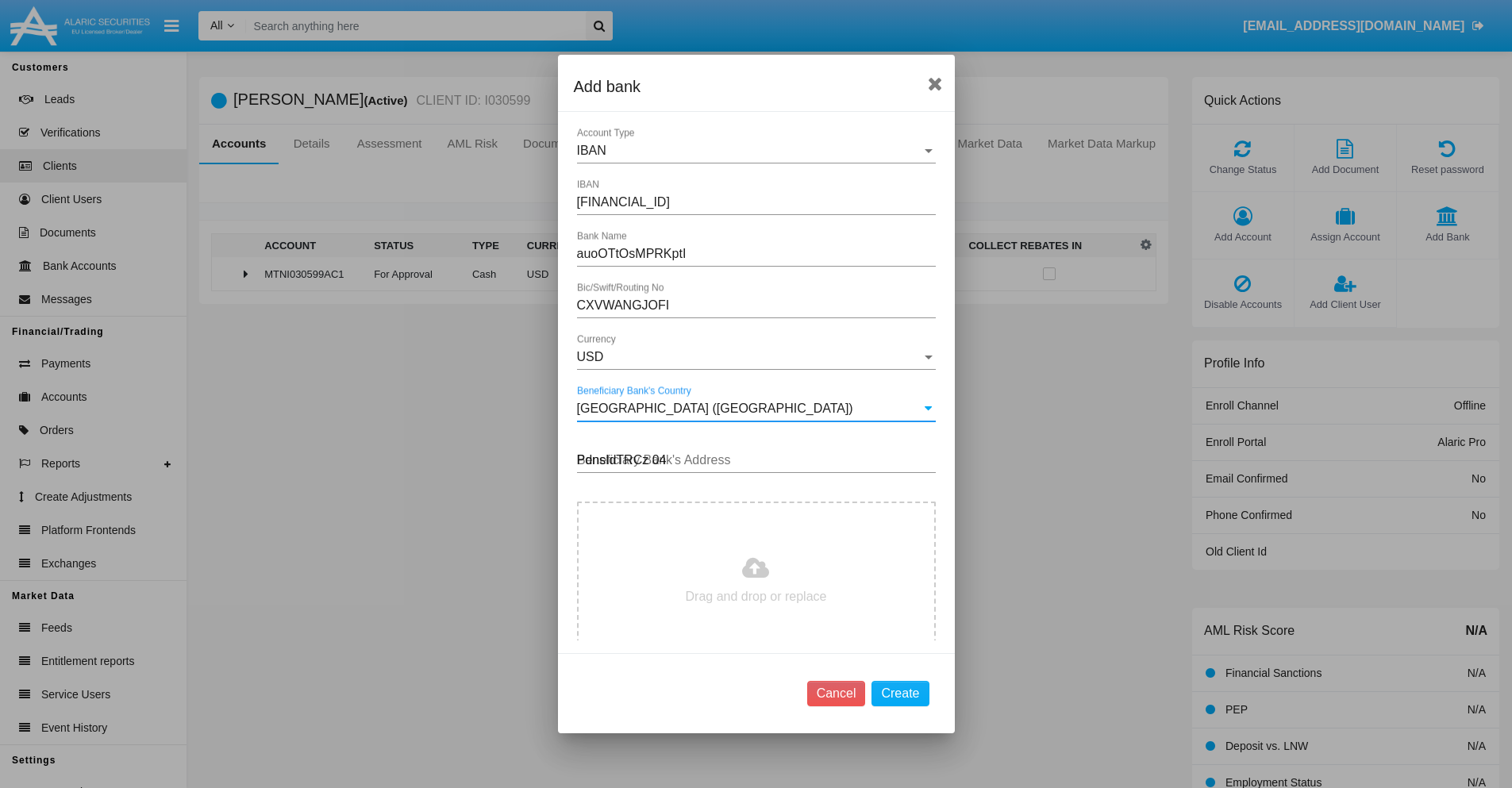
type input "PdnsIdTRCz 044"
type input "C:\fakepath\bank-statement.png"
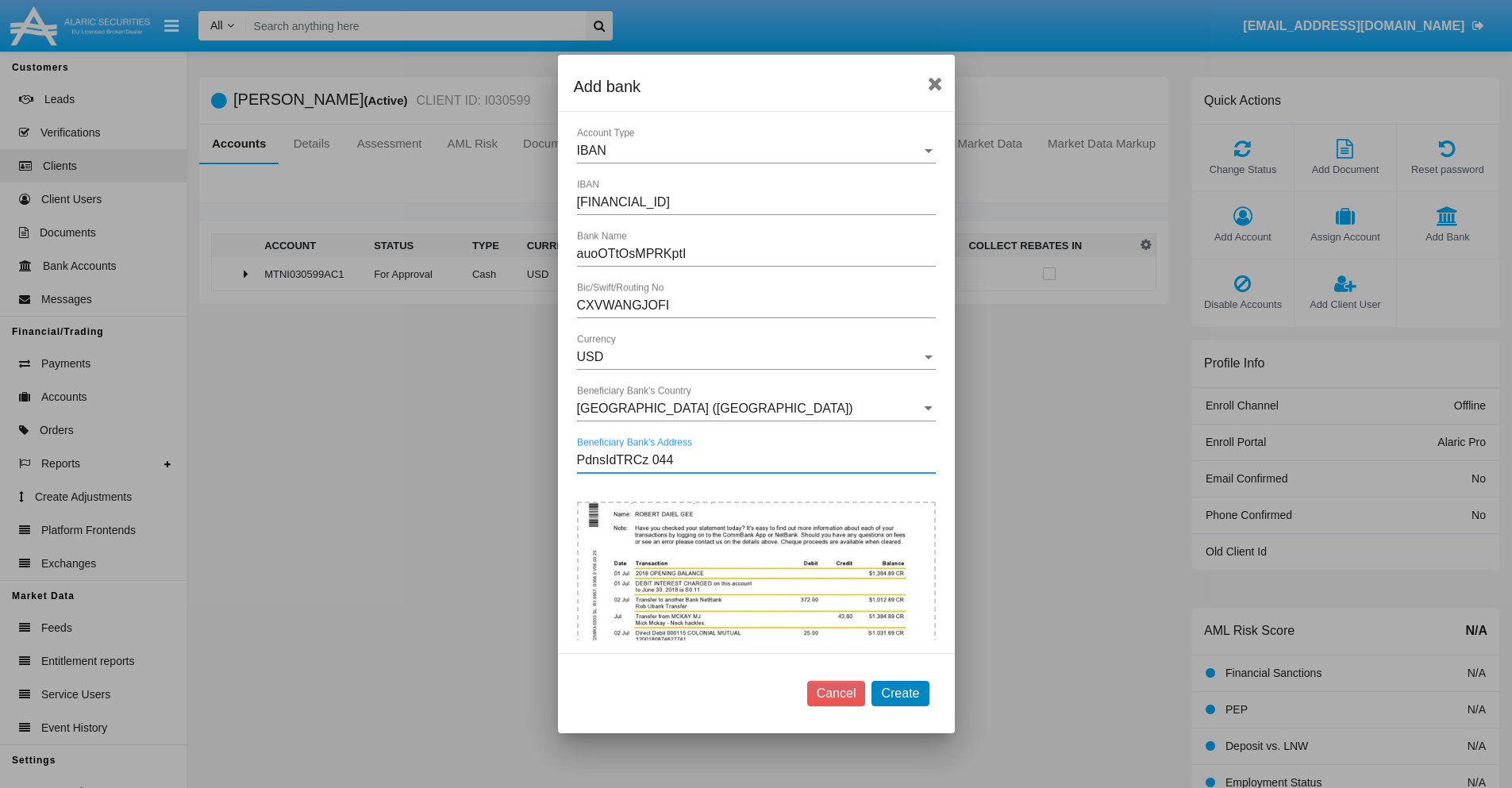
click at [900, 693] on button "Create" at bounding box center [900, 693] width 57 height 25
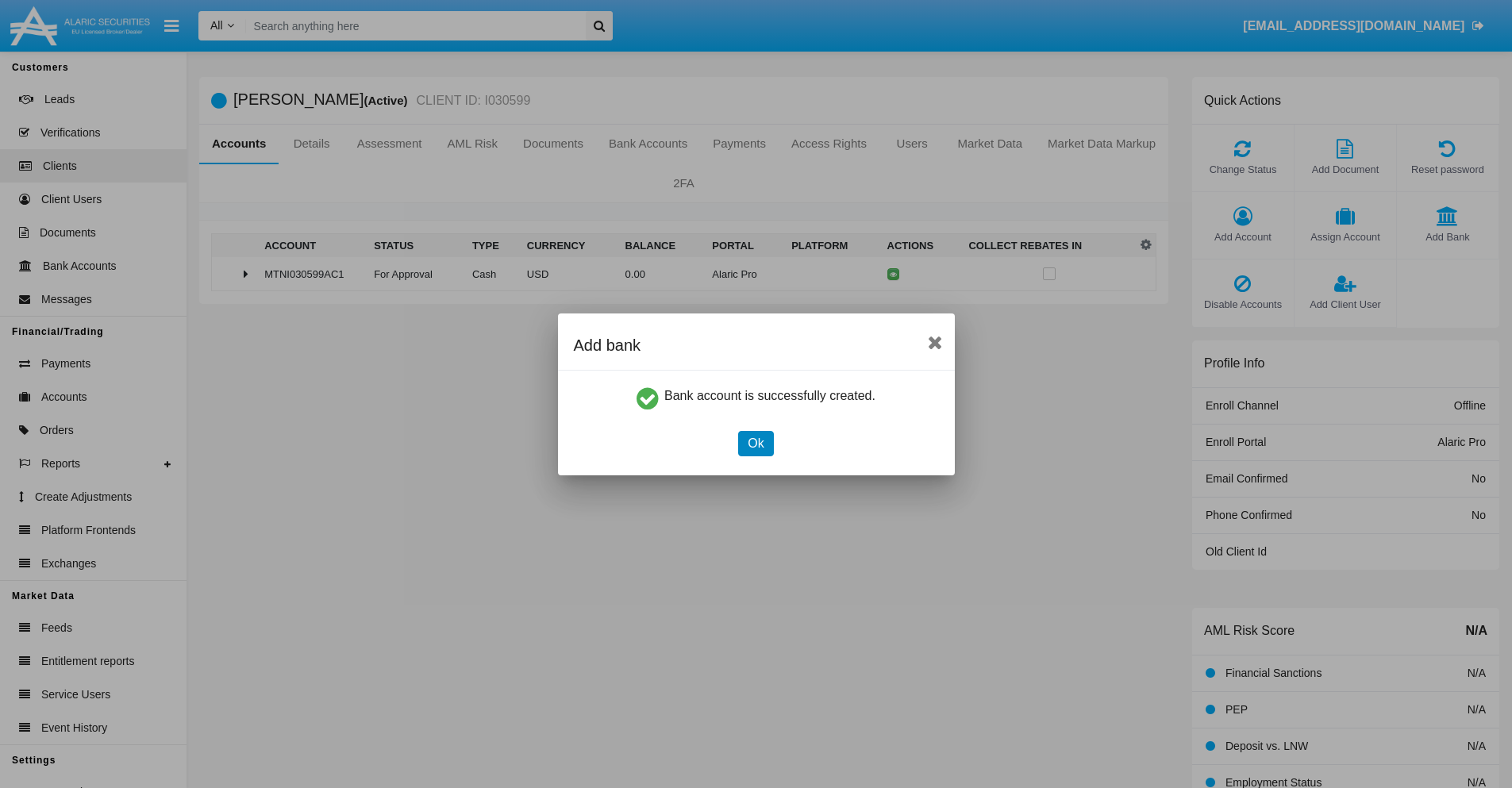
click at [755, 443] on button "Ok" at bounding box center [755, 444] width 35 height 25
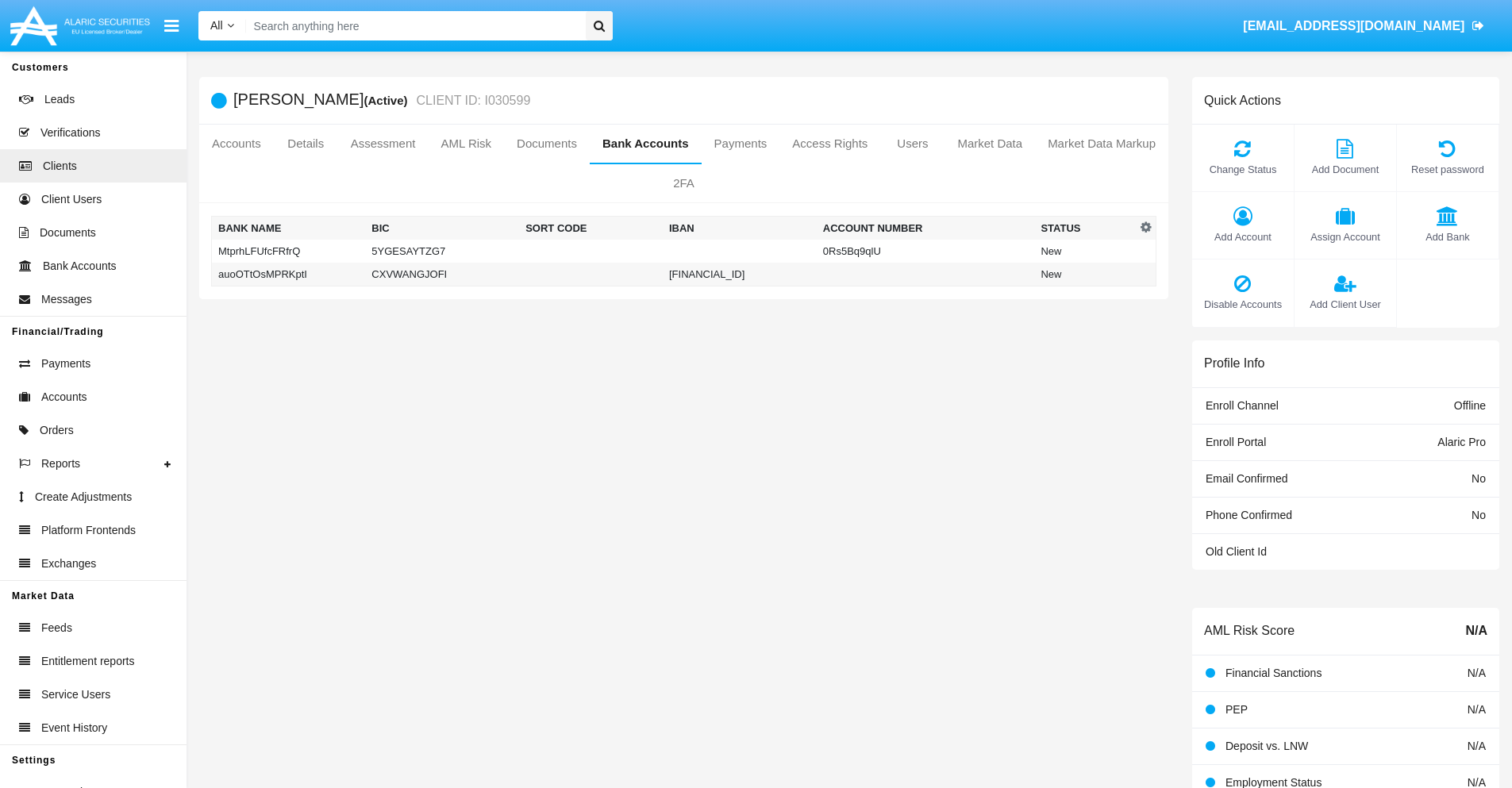
click at [288, 274] on td "auoOTtOsMPRKptI" at bounding box center [288, 274] width 154 height 24
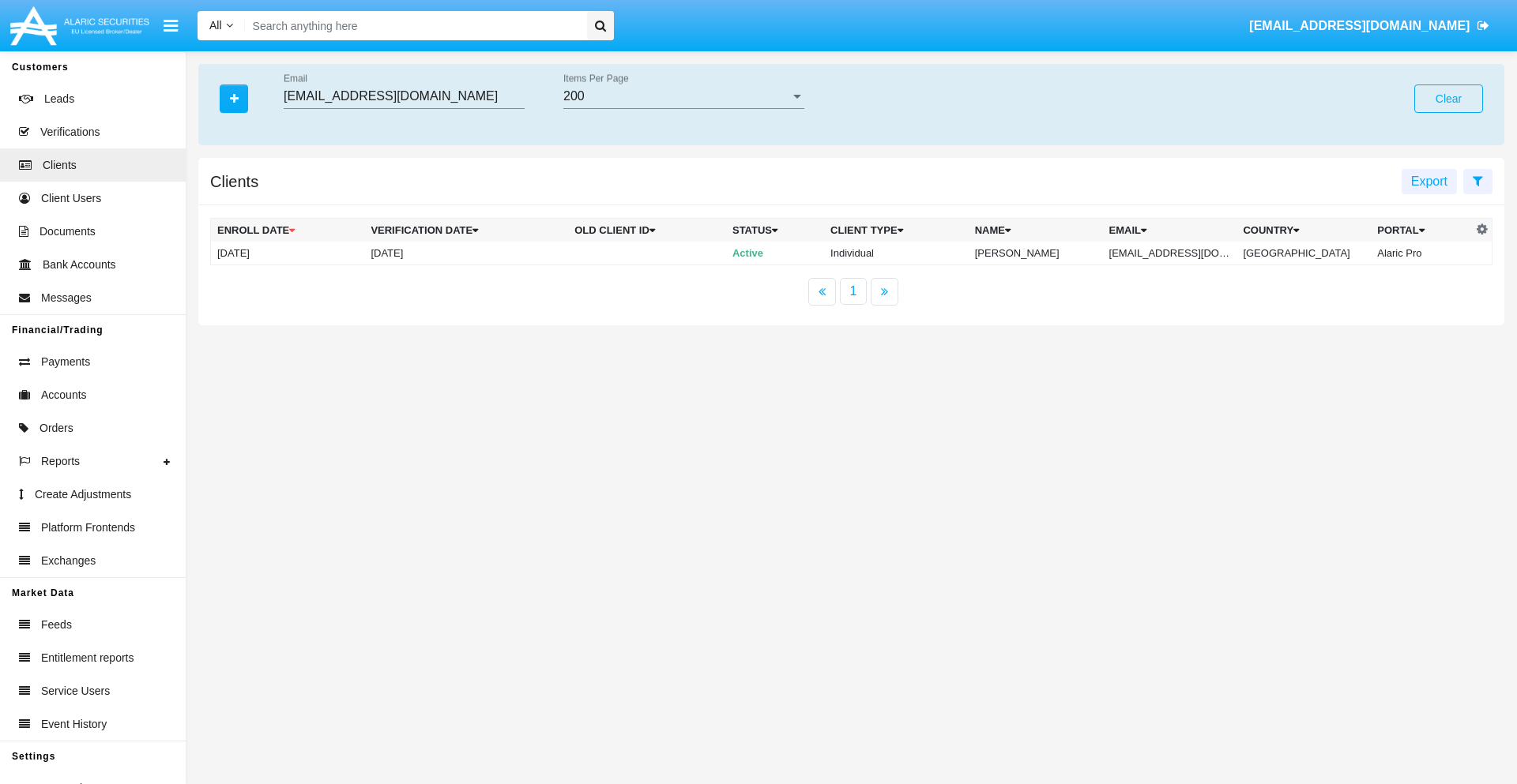
click at [1448, 99] on button "Clear" at bounding box center [1448, 98] width 69 height 28
click at [234, 98] on icon "button" at bounding box center [234, 99] width 9 height 11
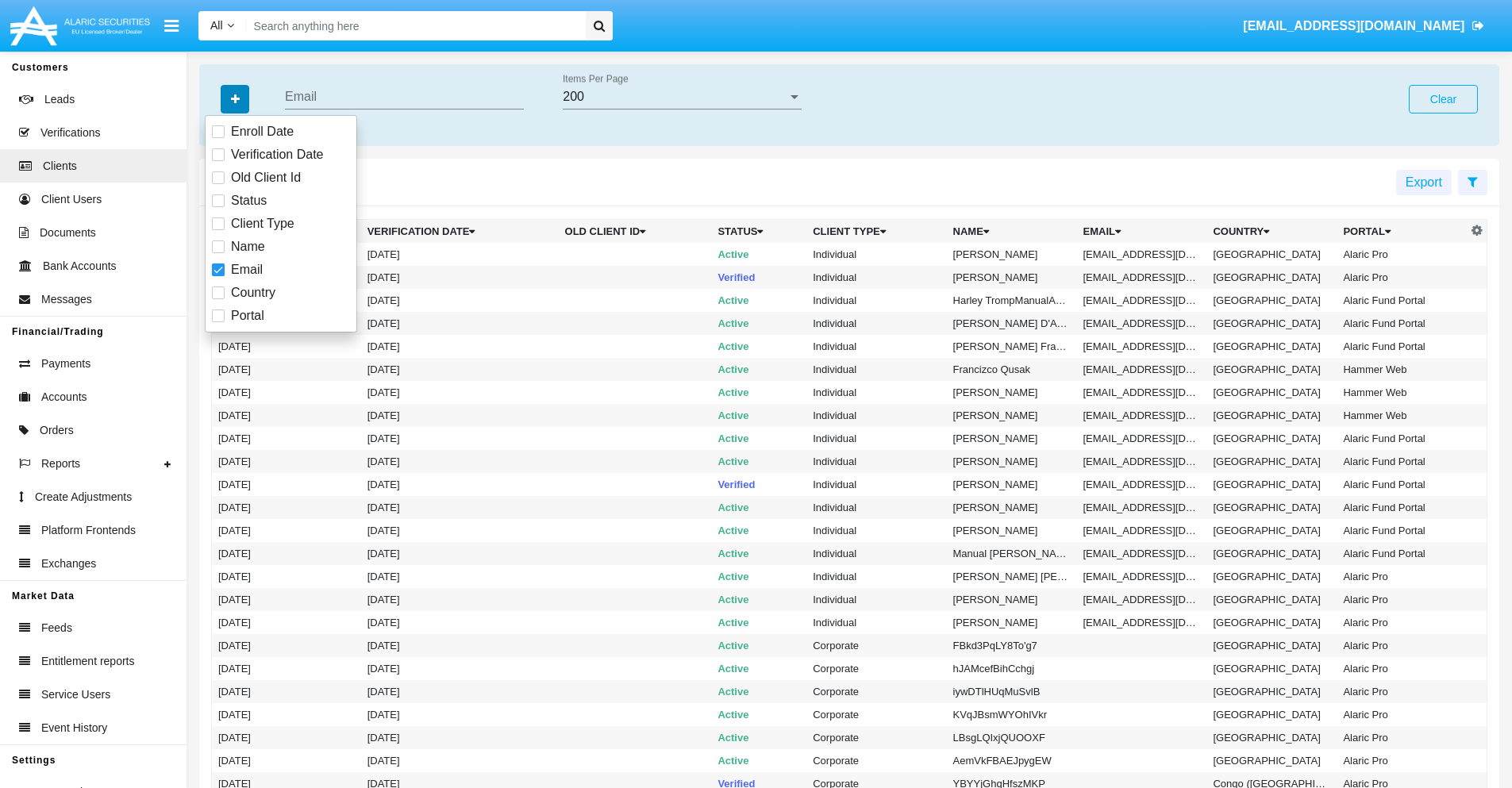
click at [235, 98] on icon "button" at bounding box center [235, 99] width 9 height 11
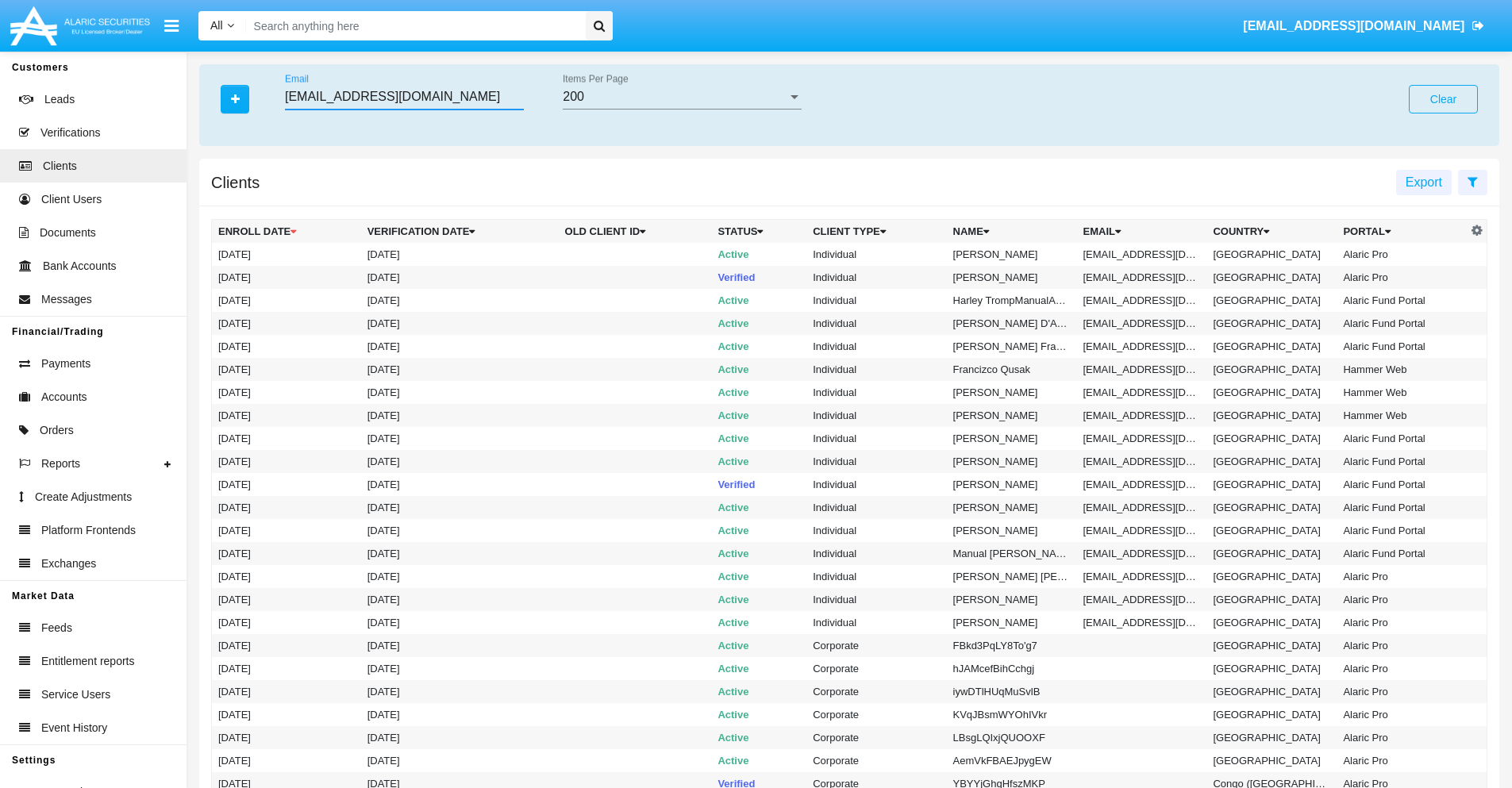
type input "[EMAIL_ADDRESS][DOMAIN_NAME]"
click at [1148, 254] on td "[EMAIL_ADDRESS][DOMAIN_NAME]" at bounding box center [1141, 254] width 130 height 23
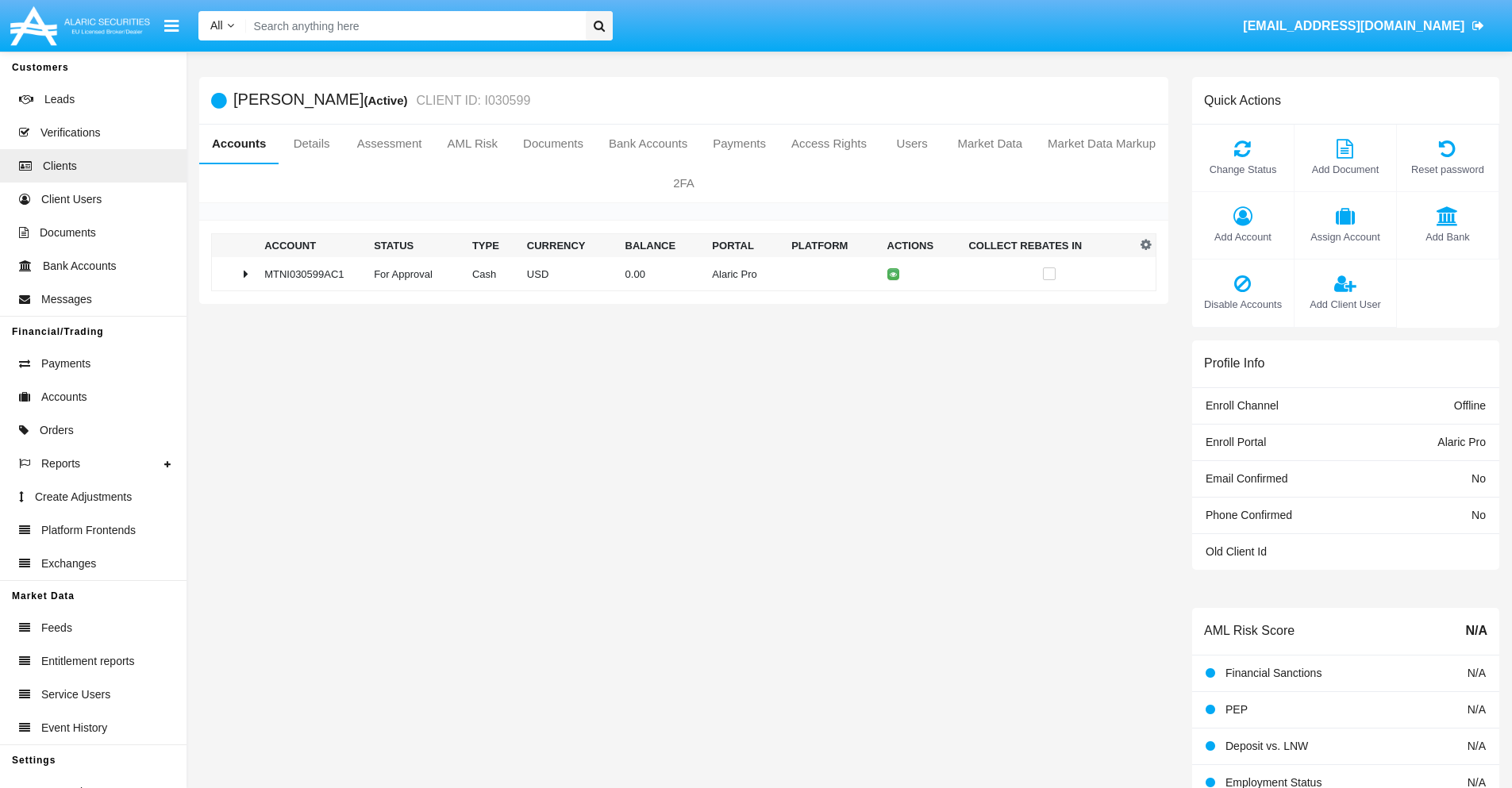
click at [1447, 236] on span "Add Bank" at bounding box center [1447, 236] width 85 height 15
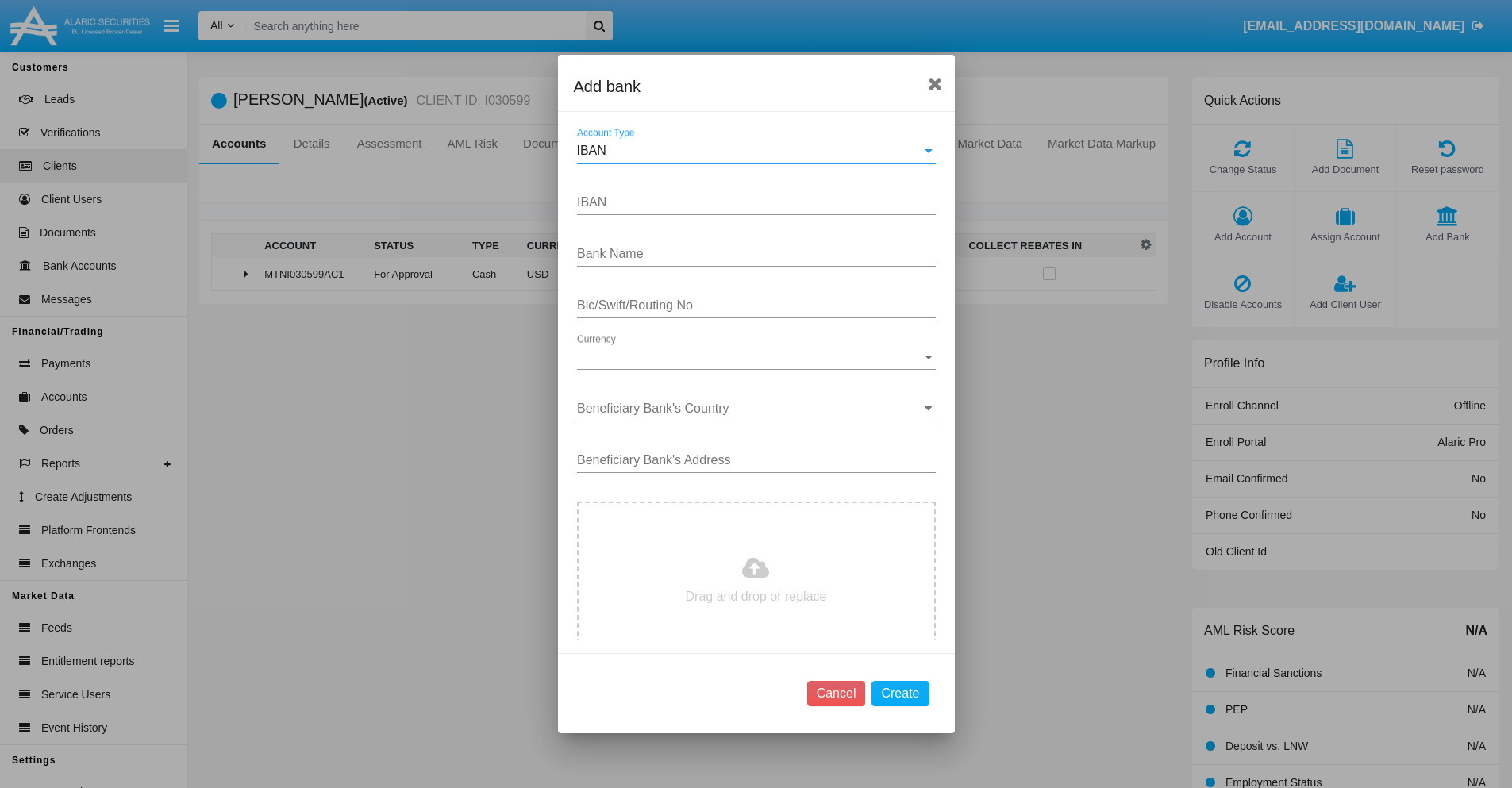
click at [750, 151] on div "IBAN" at bounding box center [749, 151] width 344 height 15
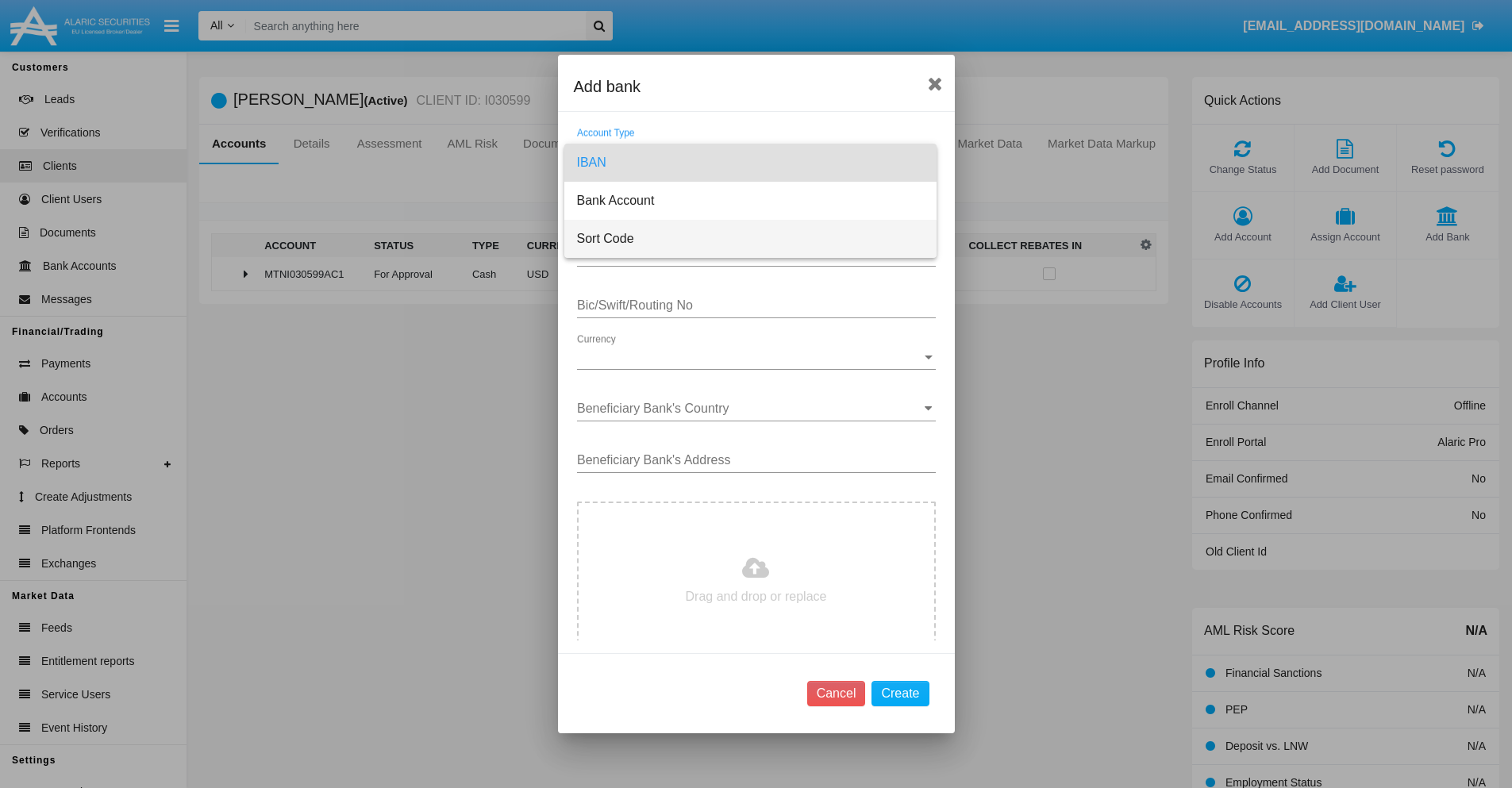
click at [750, 239] on span "Sort Code" at bounding box center [751, 239] width 347 height 38
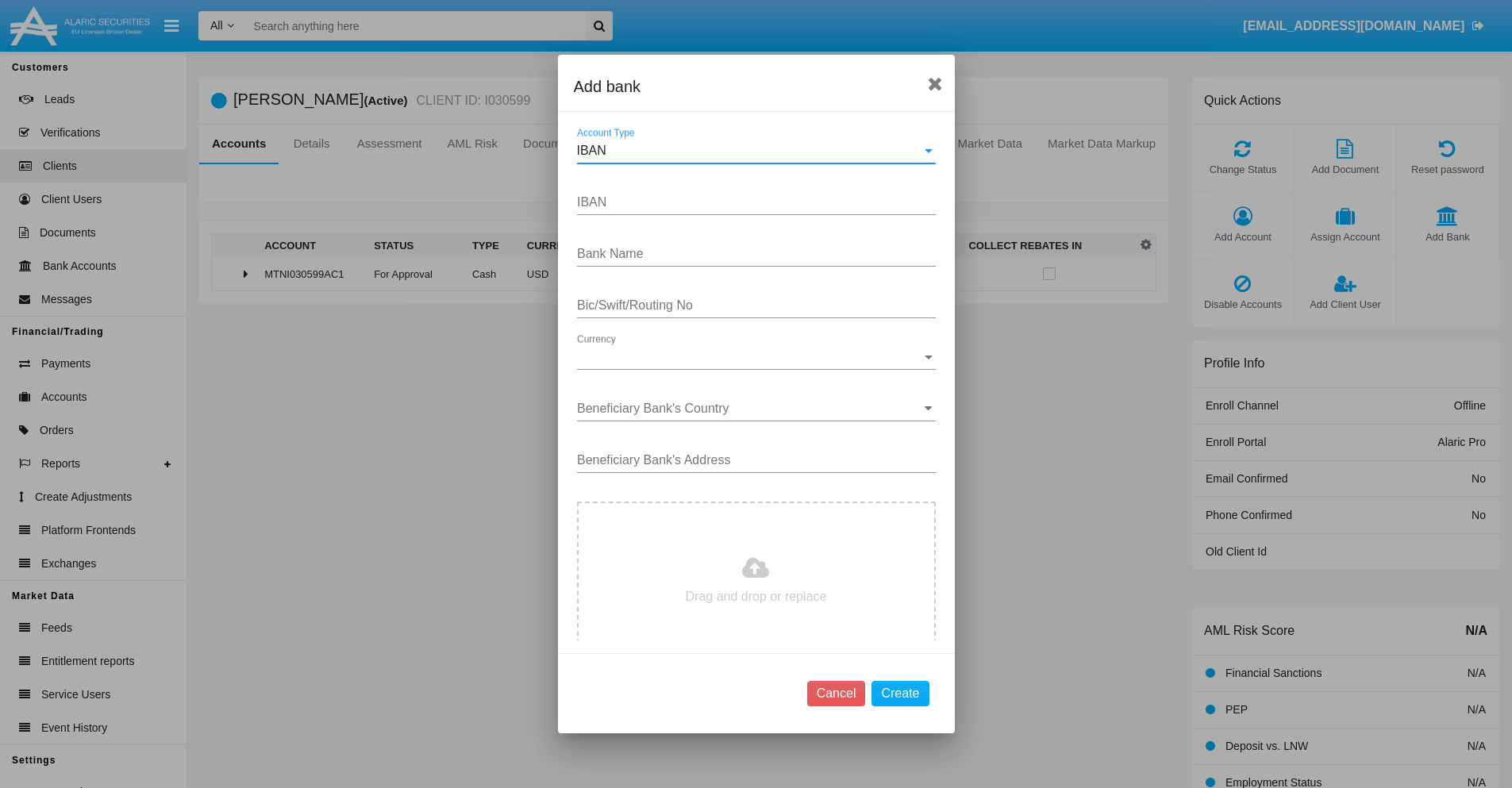
type input "[GEOGRAPHIC_DATA]"
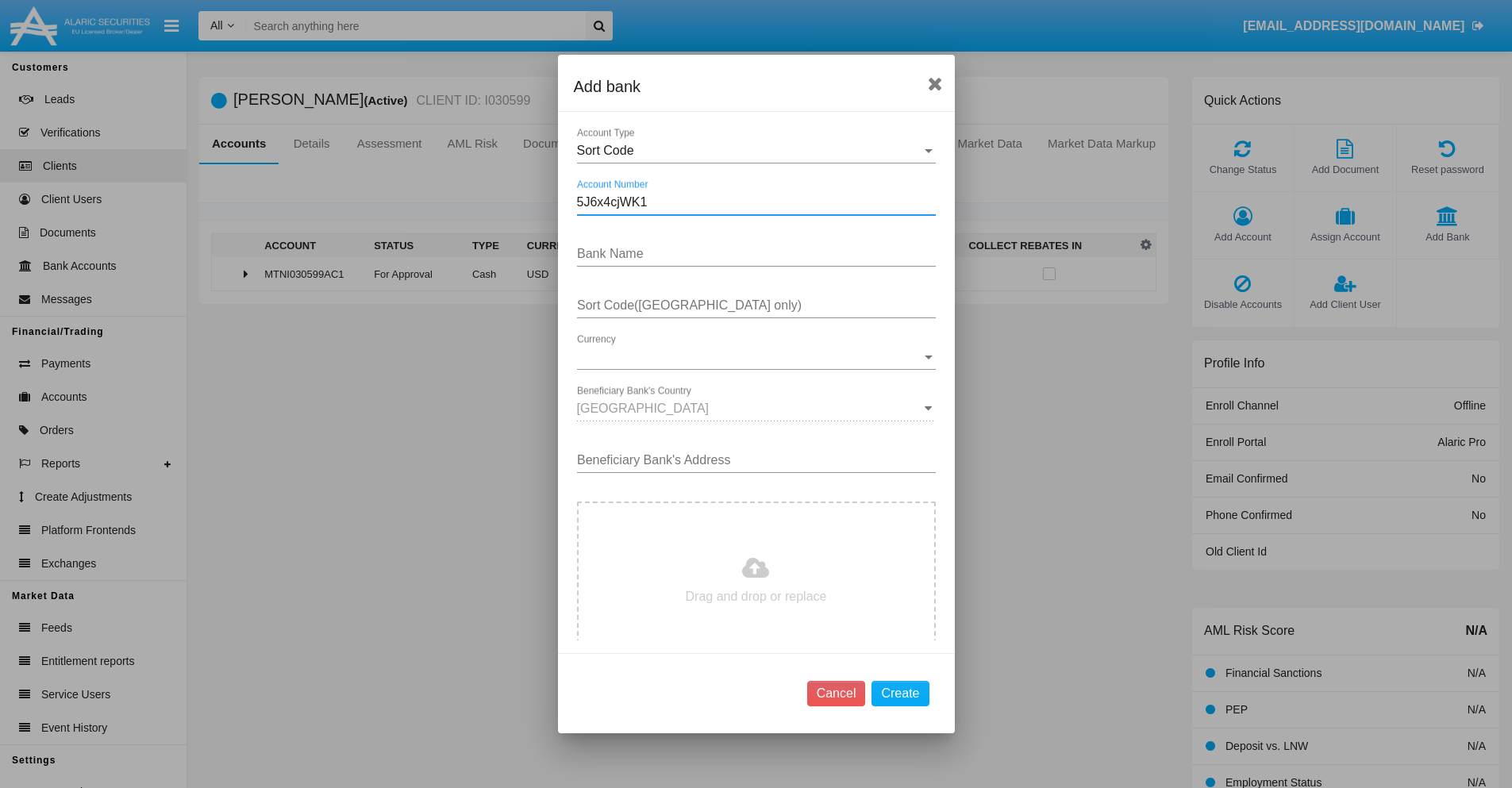
type input "5J6x4cjWK1"
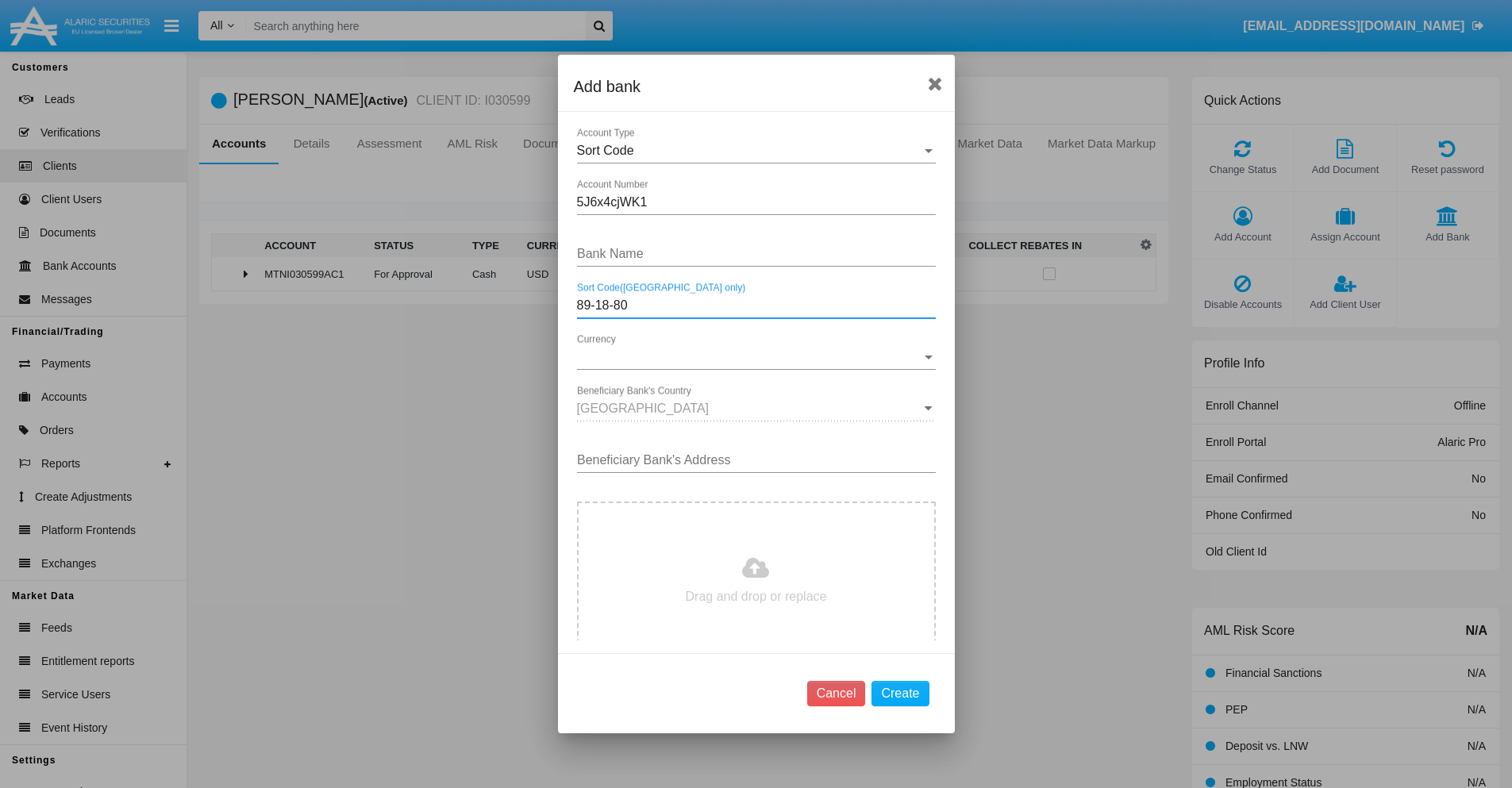
type input "89-18-80"
type input "OYKXeTOeXNZAowE"
click at [750, 357] on span "Currency" at bounding box center [749, 357] width 344 height 15
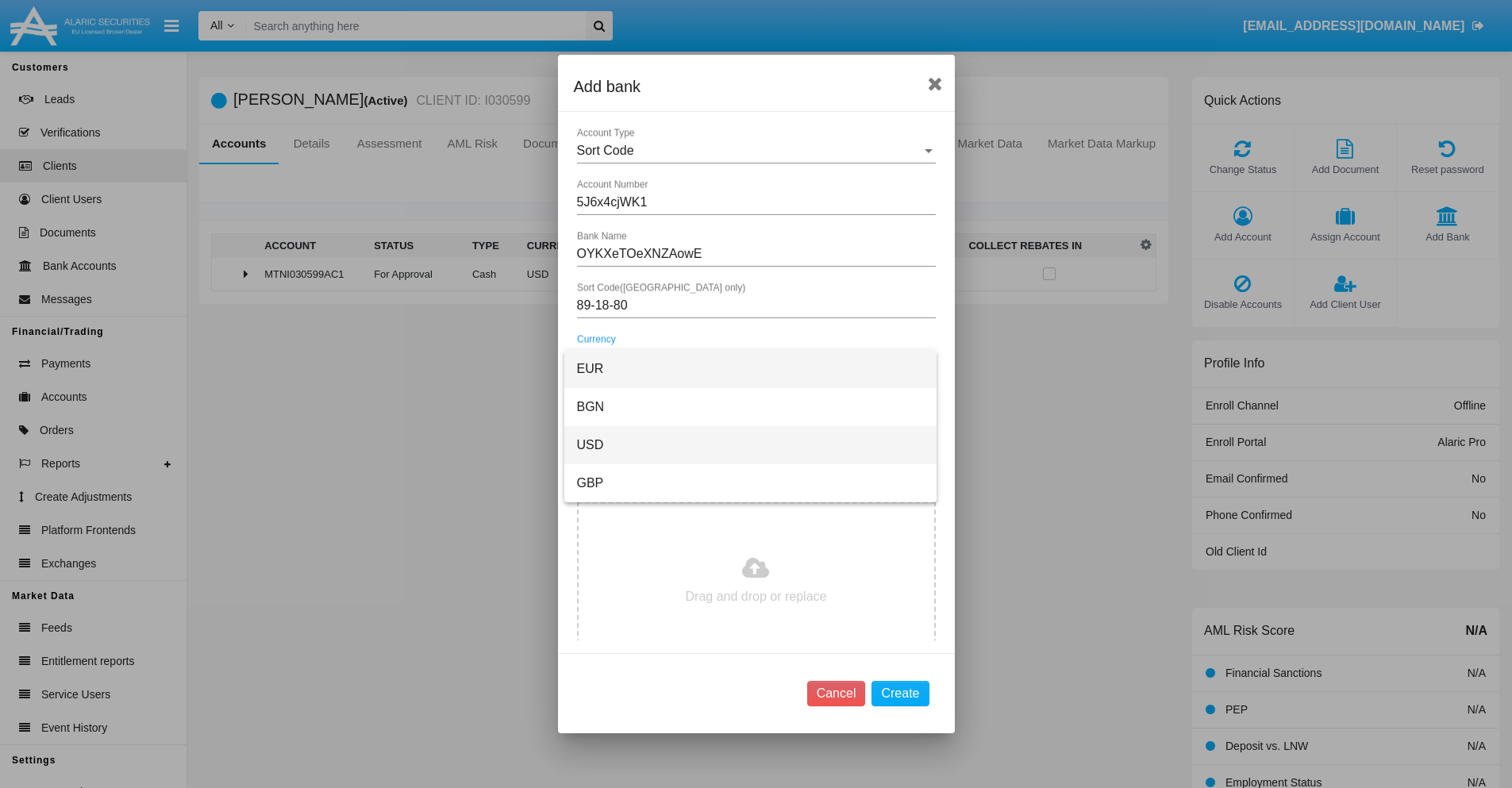
click at [750, 445] on span "USD" at bounding box center [751, 445] width 347 height 38
type input "kIoiMIEhaQ 889"
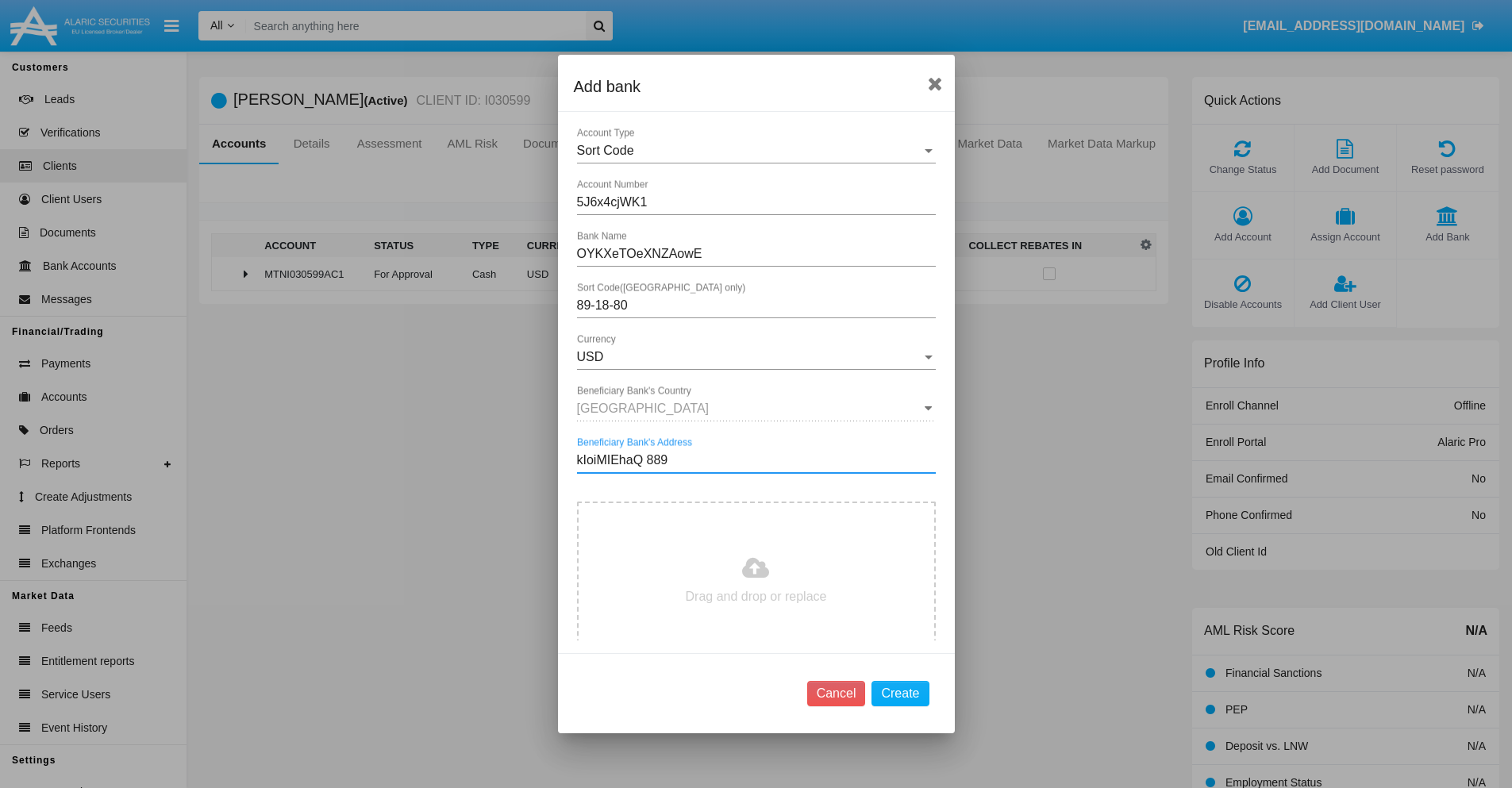
type input "C:\fakepath\bank-statement.png"
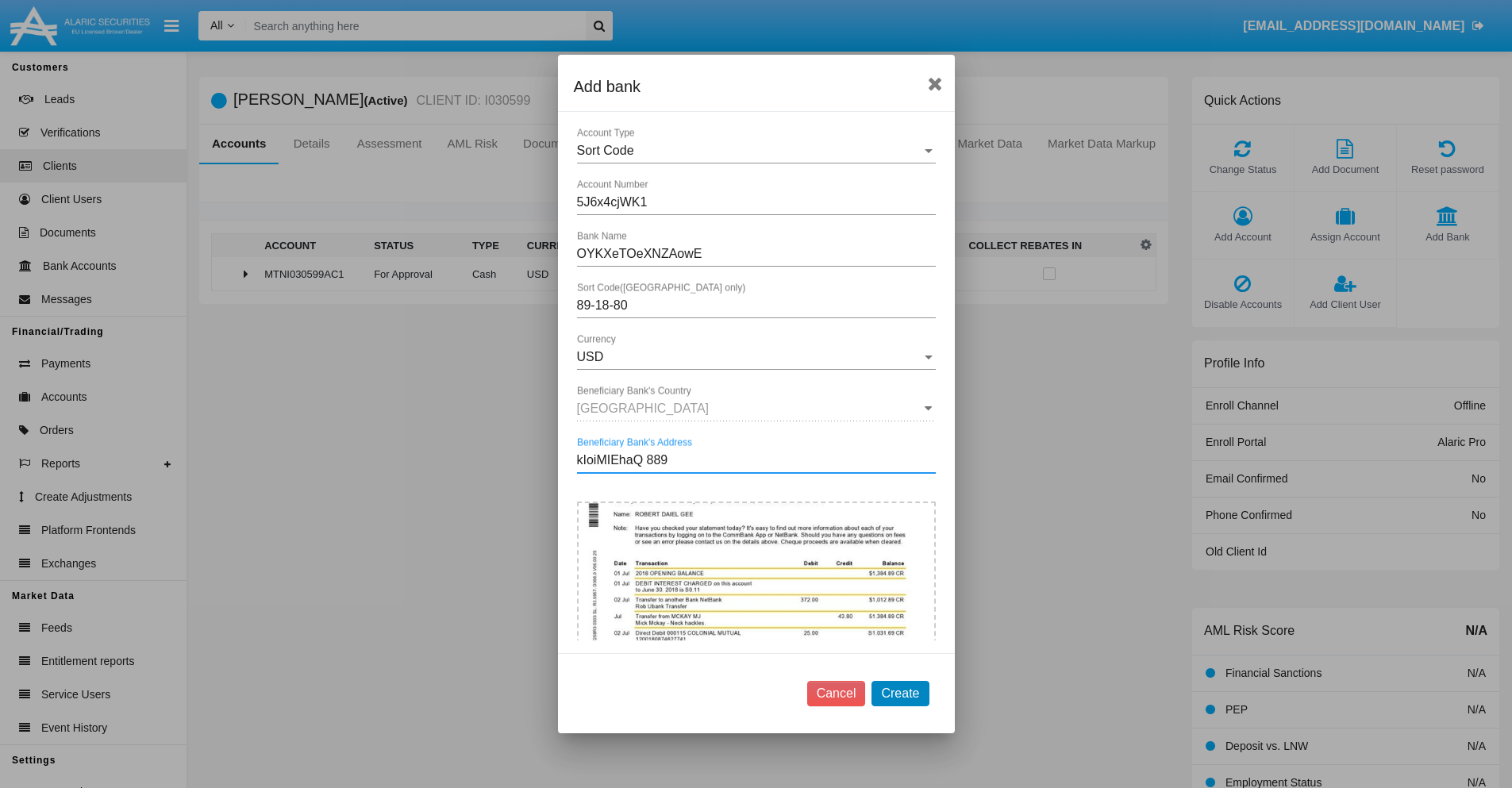
click at [900, 693] on button "Create" at bounding box center [900, 693] width 57 height 25
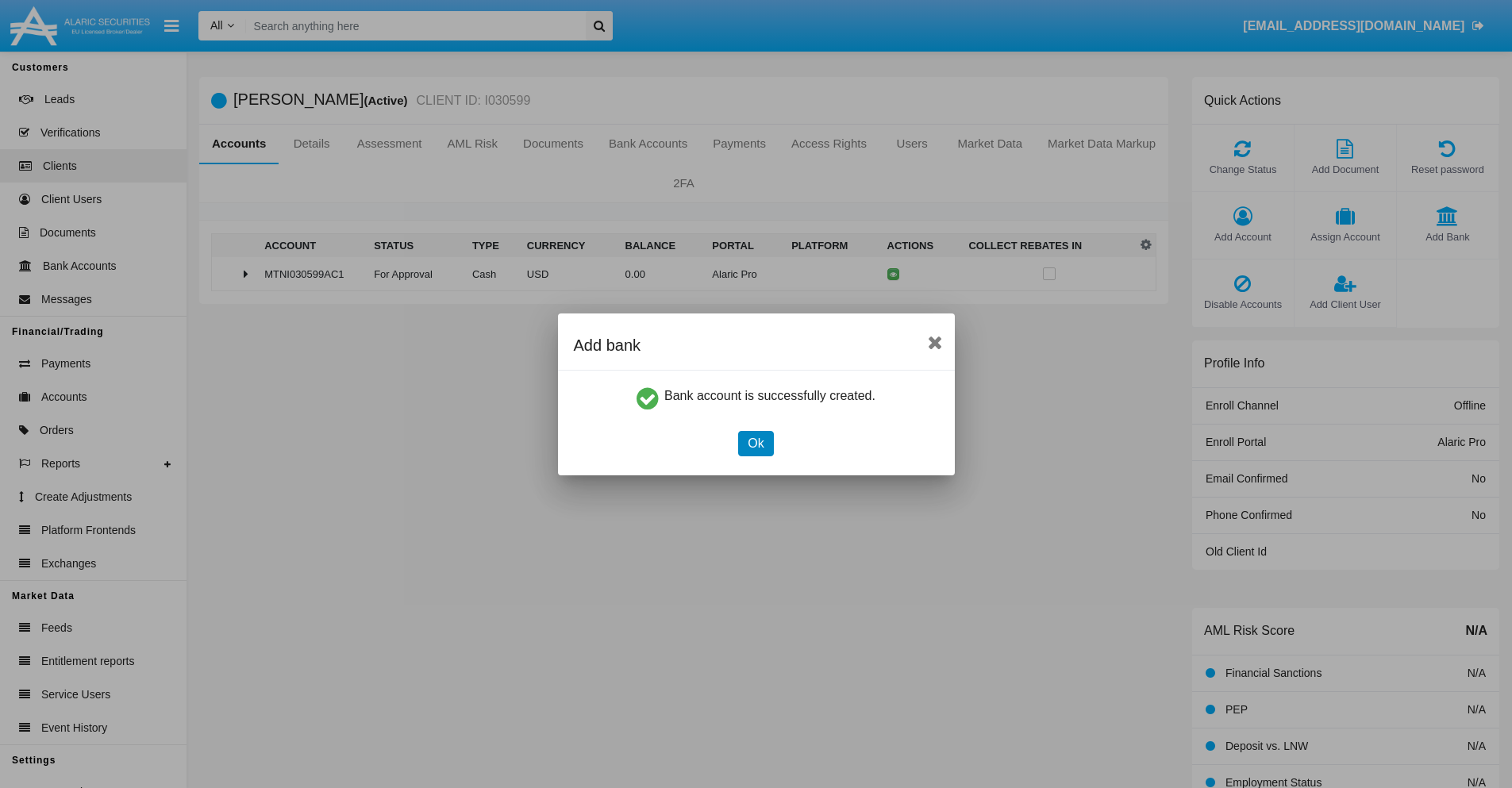
click at [755, 443] on button "Ok" at bounding box center [755, 444] width 35 height 25
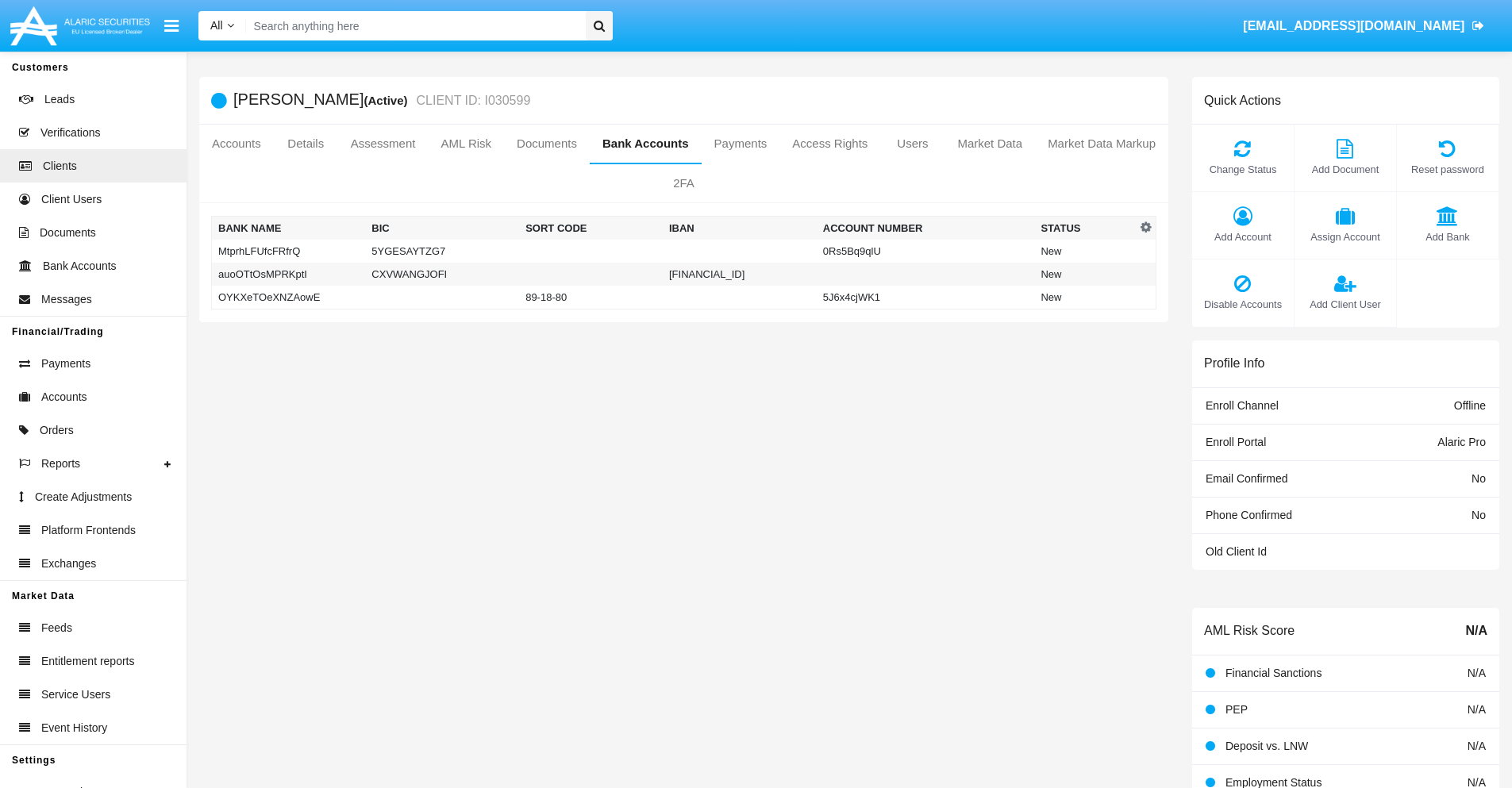
click at [288, 297] on td "OYKXeTOeXNZAowE" at bounding box center [288, 297] width 154 height 24
